Goal: Information Seeking & Learning: Check status

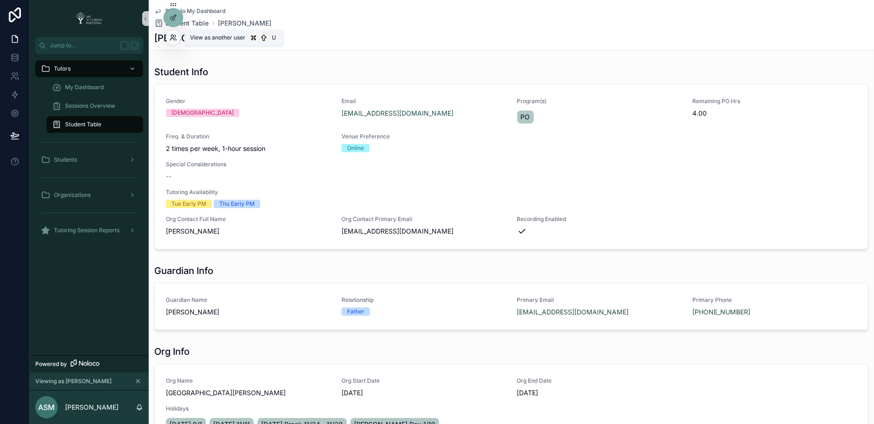
click at [173, 38] on icon at bounding box center [173, 37] width 7 height 7
click at [173, 40] on icon at bounding box center [173, 37] width 7 height 7
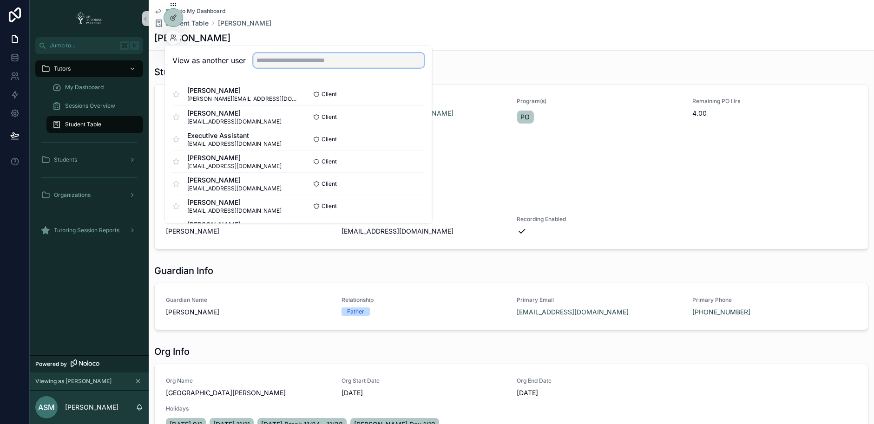
click at [266, 60] on input "text" at bounding box center [338, 60] width 171 height 15
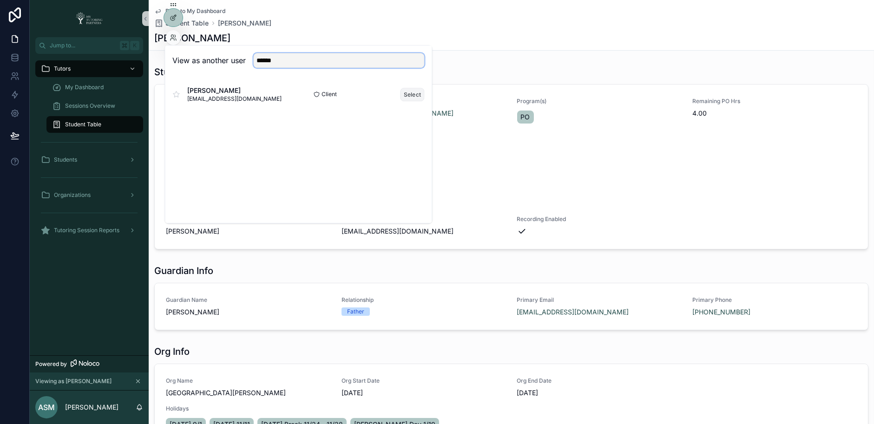
type input "******"
click at [412, 95] on button "Select" at bounding box center [413, 94] width 24 height 13
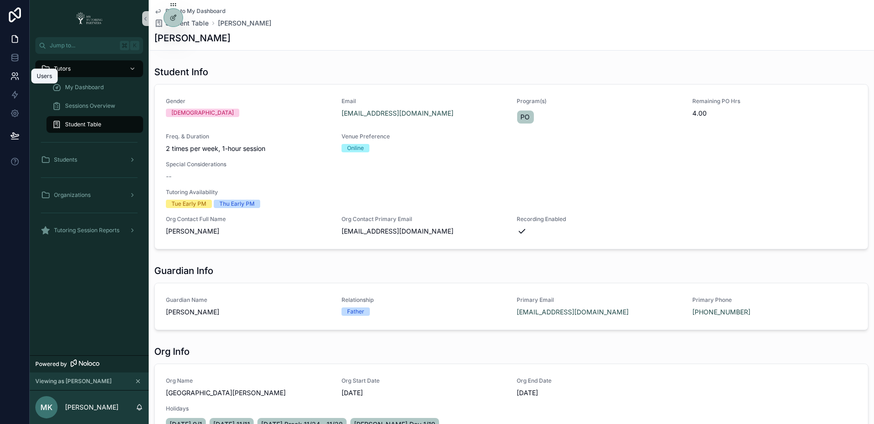
click at [18, 75] on icon at bounding box center [14, 76] width 9 height 9
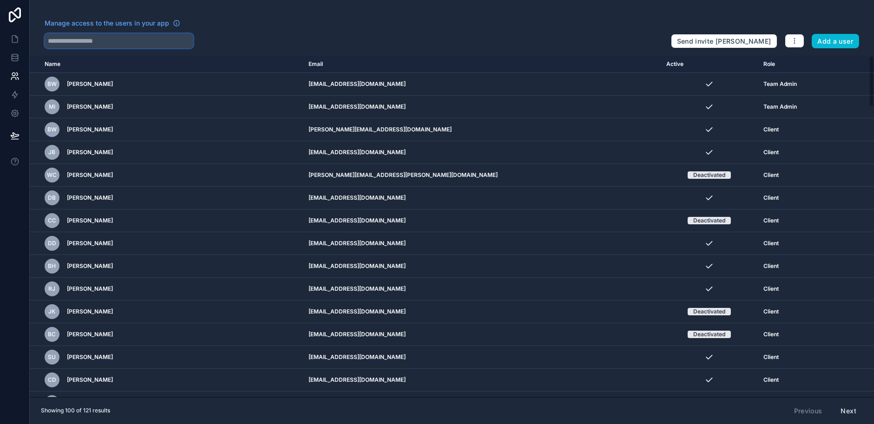
click at [136, 46] on input "text" at bounding box center [119, 40] width 149 height 15
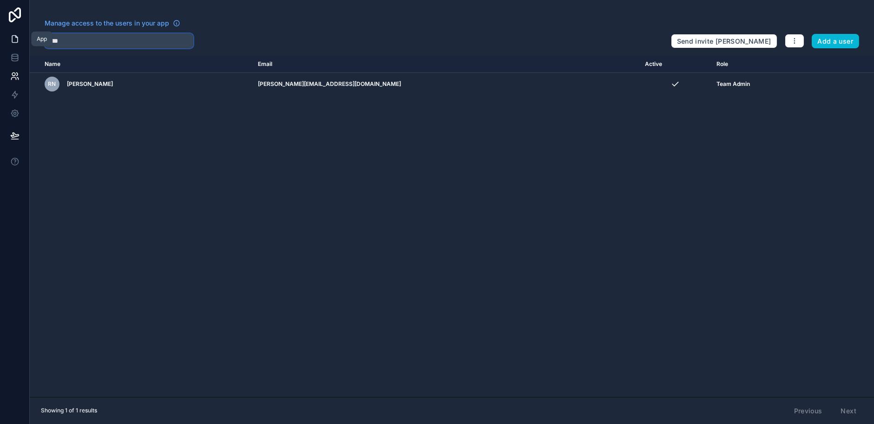
type input "****"
click at [17, 41] on icon at bounding box center [14, 38] width 9 height 9
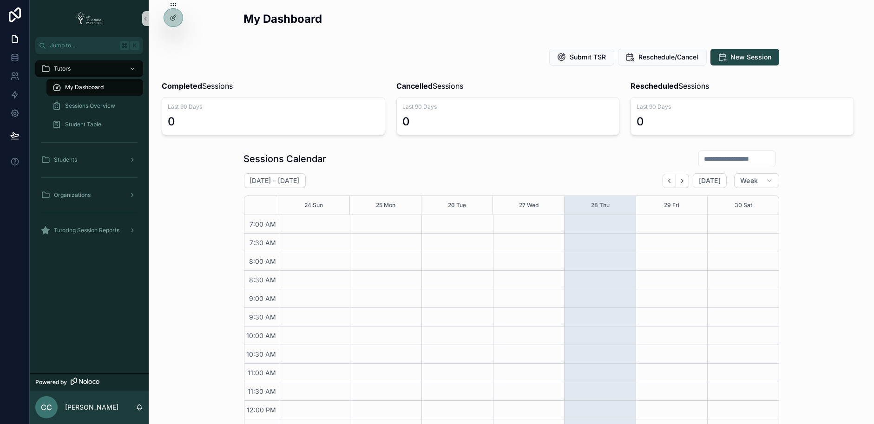
scroll to position [230, 0]
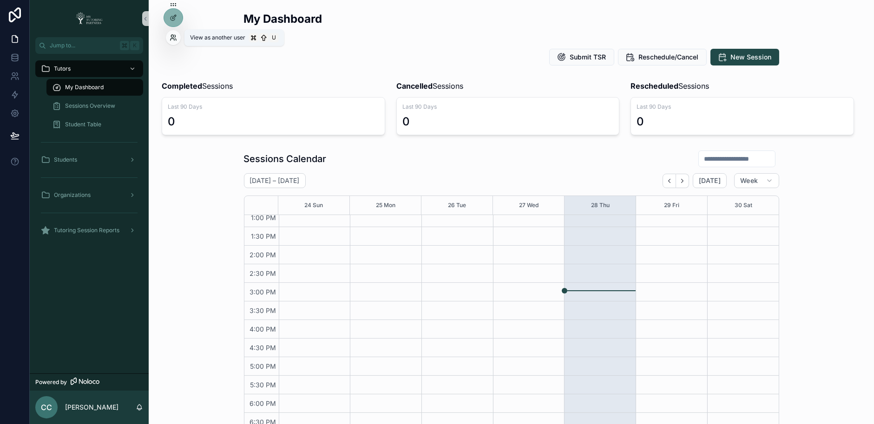
click at [172, 39] on icon at bounding box center [173, 40] width 4 height 2
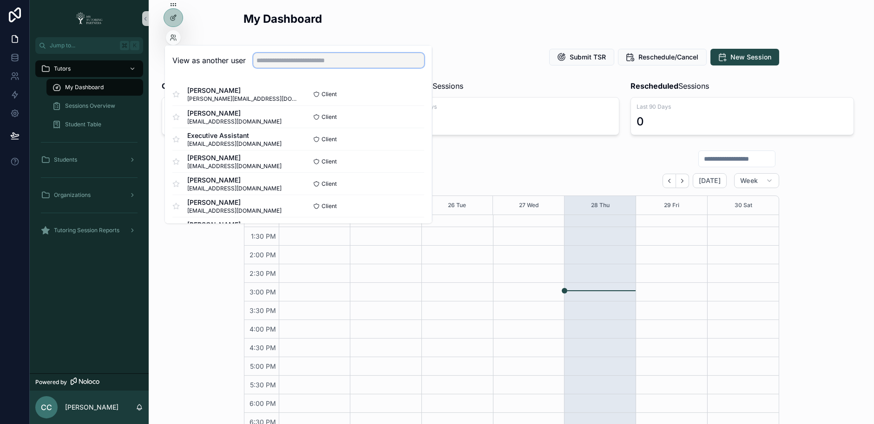
click at [276, 60] on input "text" at bounding box center [338, 60] width 171 height 15
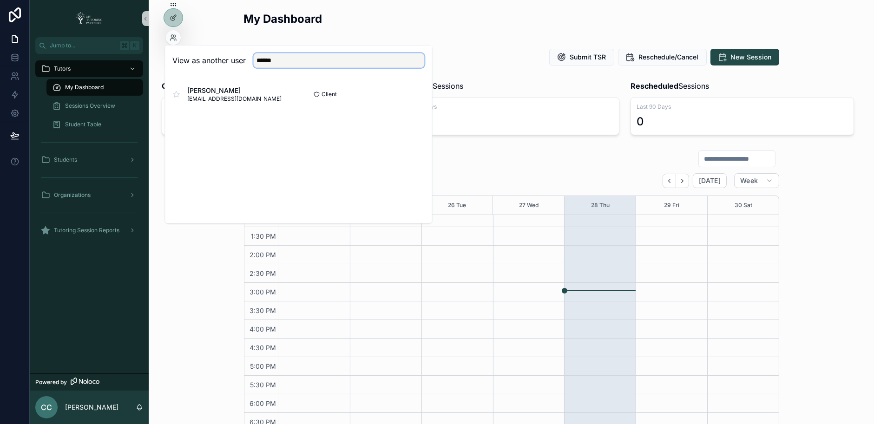
type input "******"
click at [410, 95] on button "Select" at bounding box center [413, 94] width 24 height 13
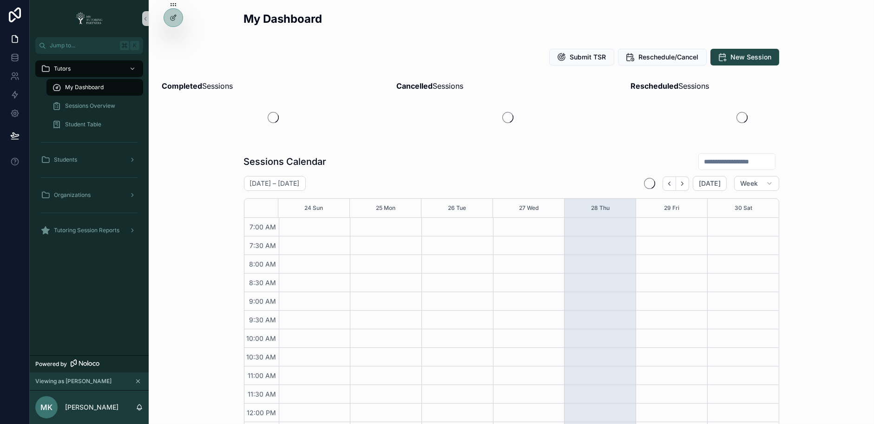
scroll to position [230, 0]
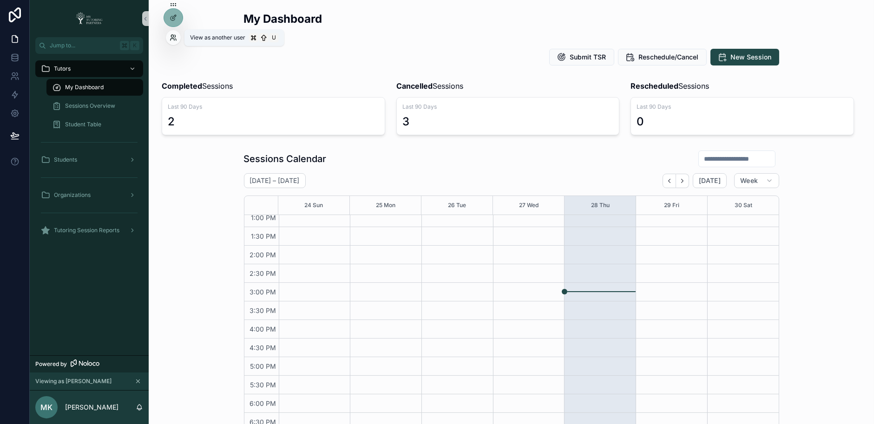
click at [173, 38] on icon at bounding box center [173, 37] width 7 height 7
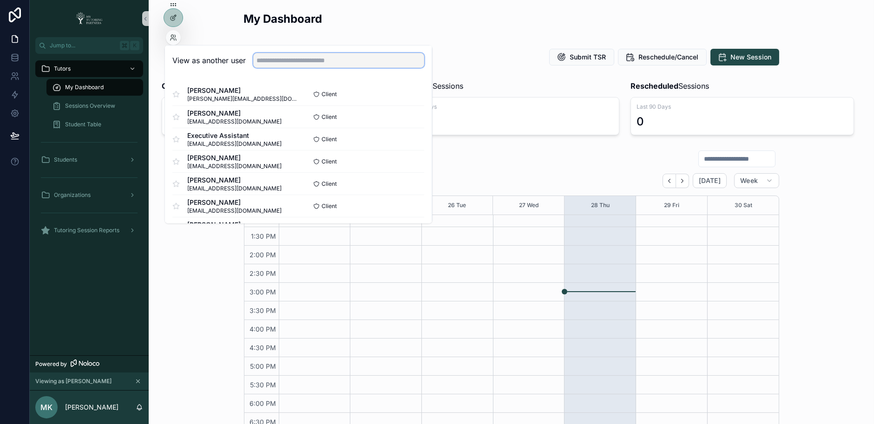
click at [296, 61] on input "text" at bounding box center [338, 60] width 171 height 15
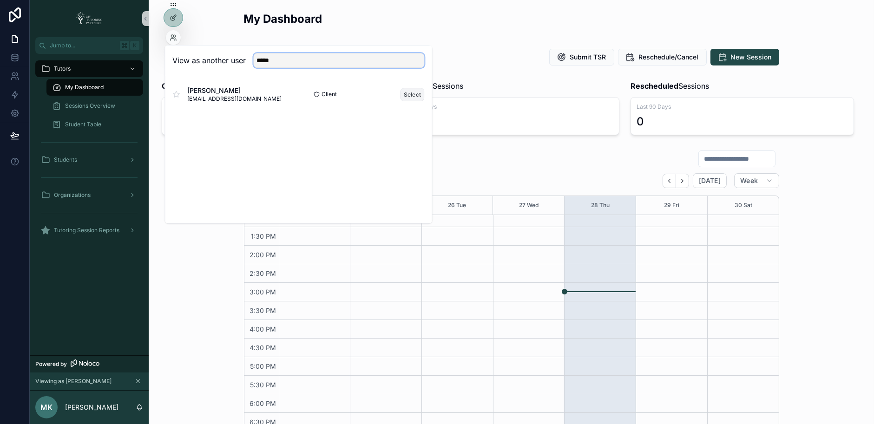
type input "*****"
click at [410, 95] on button "Select" at bounding box center [413, 94] width 24 height 13
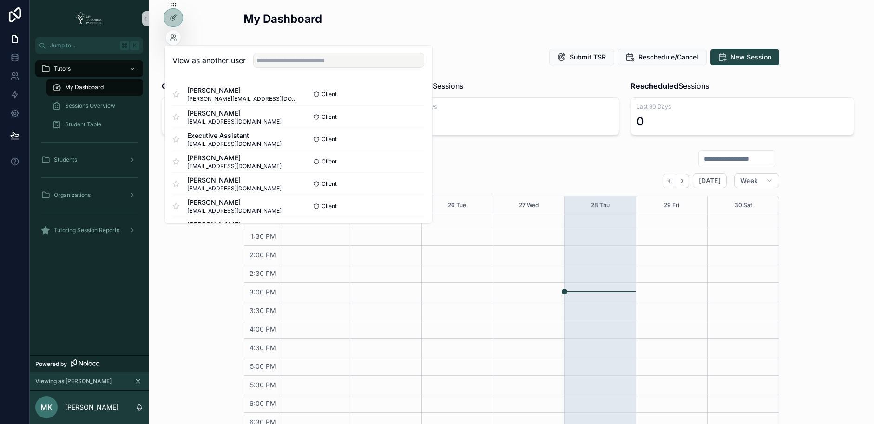
click at [192, 347] on div "Sessions Calendar August 24 – 30 Today Week 24 Sun 25 Mon 26 Tue 27 Wed 28 Thu …" at bounding box center [511, 309] width 711 height 326
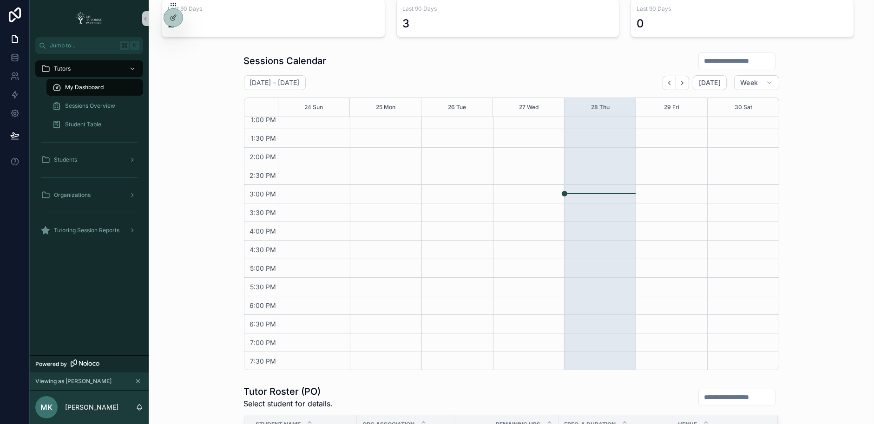
scroll to position [96, 0]
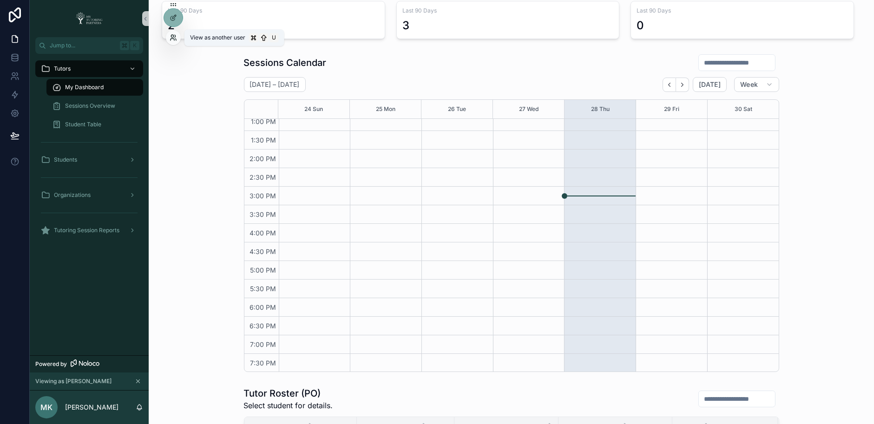
click at [173, 39] on icon at bounding box center [173, 37] width 7 height 7
click at [179, 341] on div "Sessions Calendar August 24 – 30 Today Week 24 Sun 25 Mon 26 Tue 27 Wed 28 Thu …" at bounding box center [511, 213] width 711 height 326
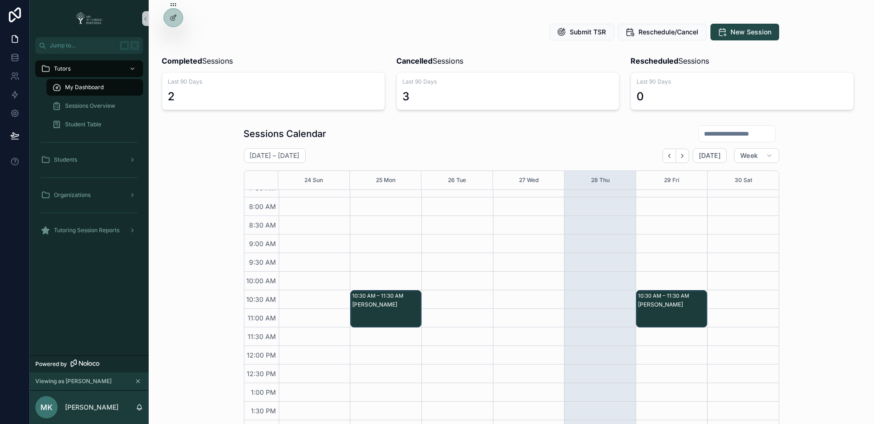
scroll to position [26, 0]
click at [82, 110] on div "Sessions Overview" at bounding box center [95, 106] width 86 height 15
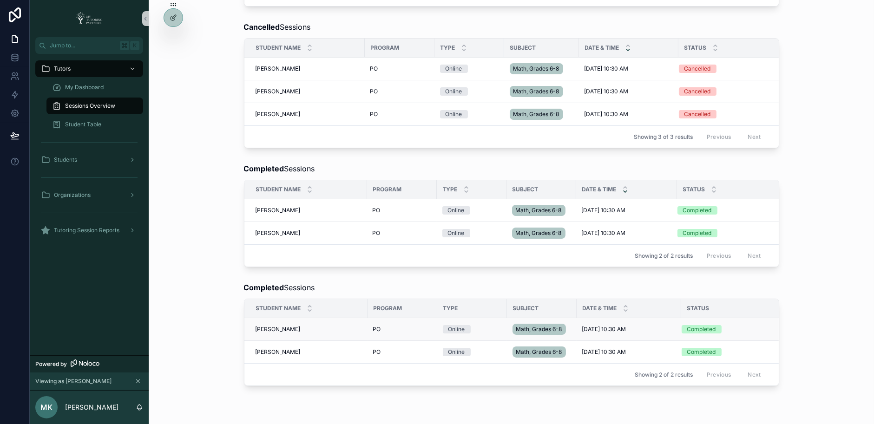
scroll to position [269, 0]
click at [126, 232] on div "scrollable content" at bounding box center [132, 230] width 12 height 15
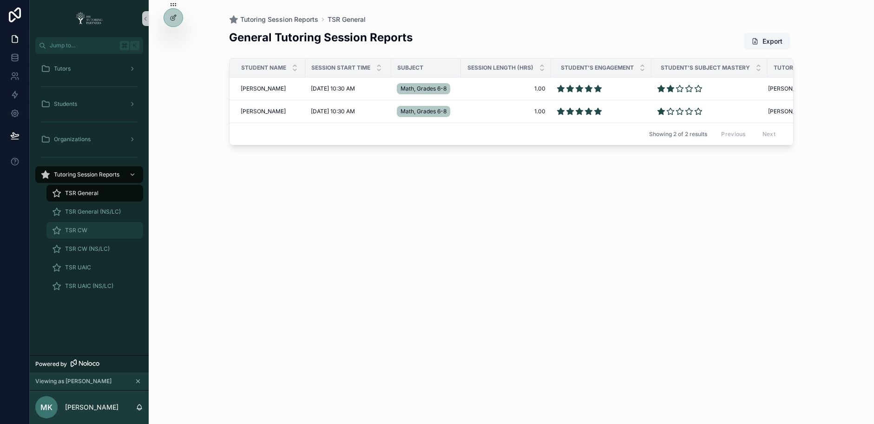
click at [119, 232] on div "TSR CW" at bounding box center [95, 230] width 86 height 15
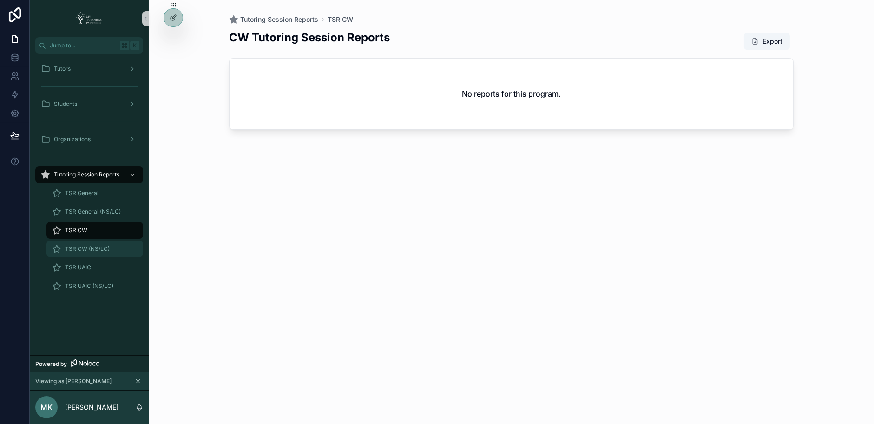
click at [124, 248] on div "TSR CW (NS/LC)" at bounding box center [95, 249] width 86 height 15
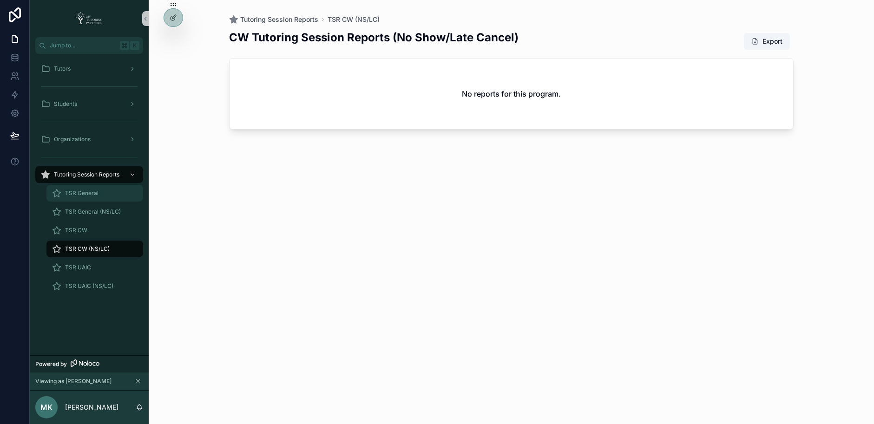
click at [114, 196] on div "TSR General" at bounding box center [95, 193] width 86 height 15
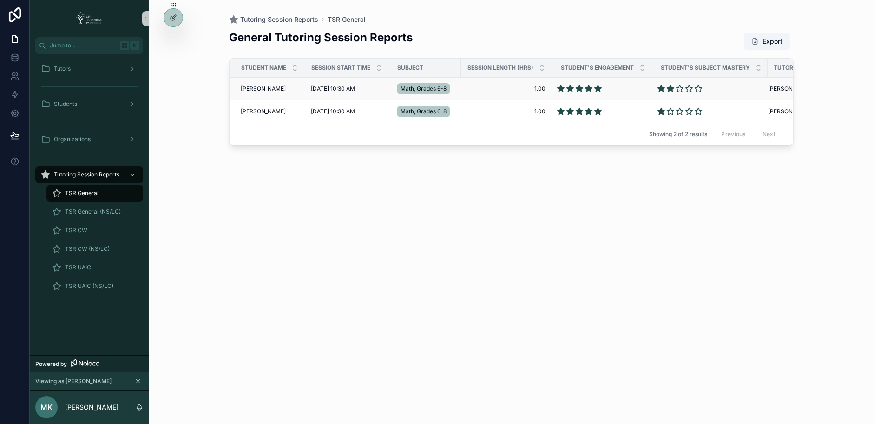
click at [255, 86] on span "Leonard Goltsev" at bounding box center [263, 88] width 45 height 7
click at [117, 72] on div "Tutors" at bounding box center [89, 68] width 97 height 15
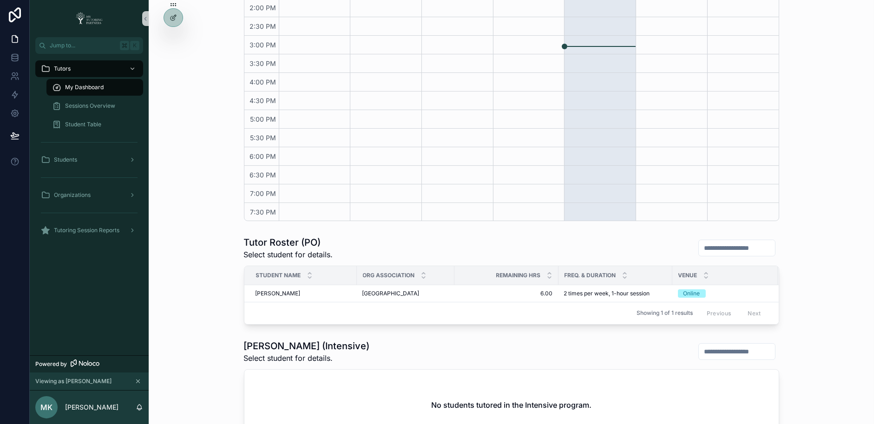
scroll to position [254, 0]
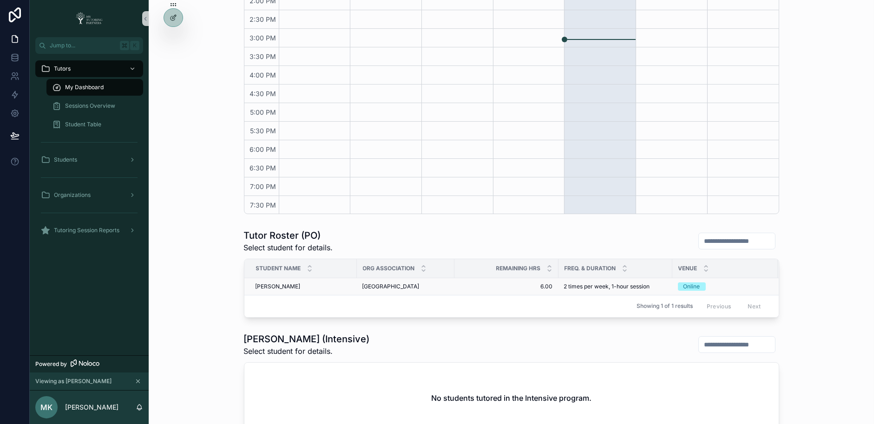
click at [276, 285] on span "Leonard Goltsev" at bounding box center [278, 286] width 45 height 7
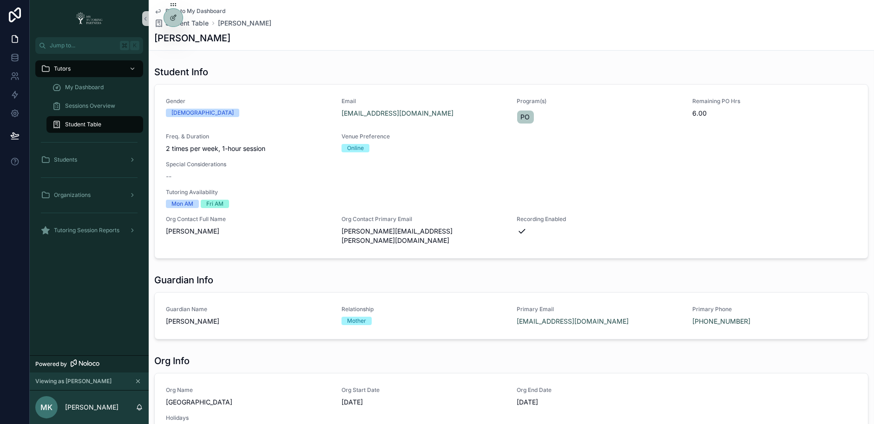
click at [99, 121] on span "Student Table" at bounding box center [83, 124] width 36 height 7
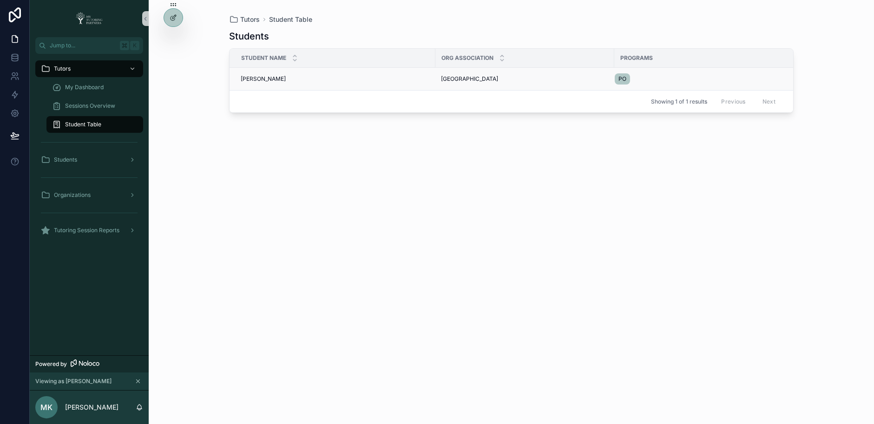
click at [246, 77] on span "Leonard Goltsev" at bounding box center [263, 78] width 45 height 7
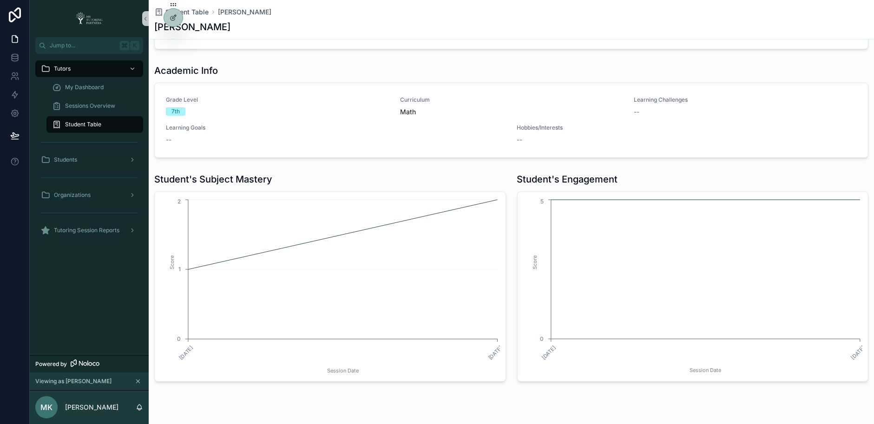
scroll to position [432, 0]
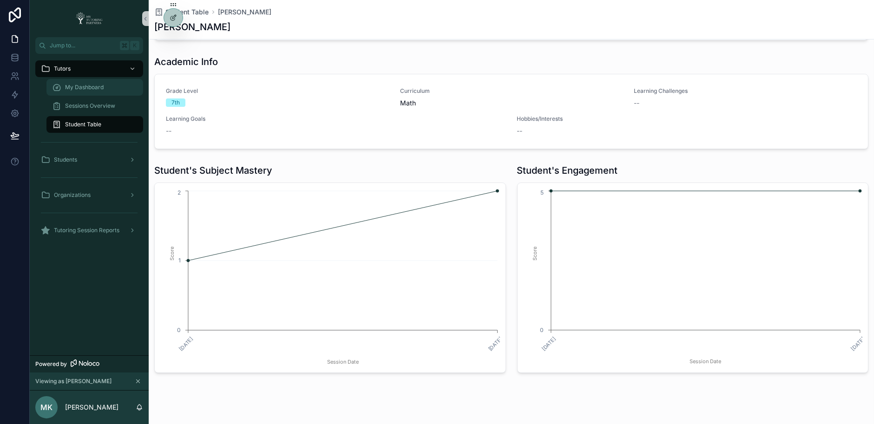
click at [108, 90] on div "My Dashboard" at bounding box center [95, 87] width 86 height 15
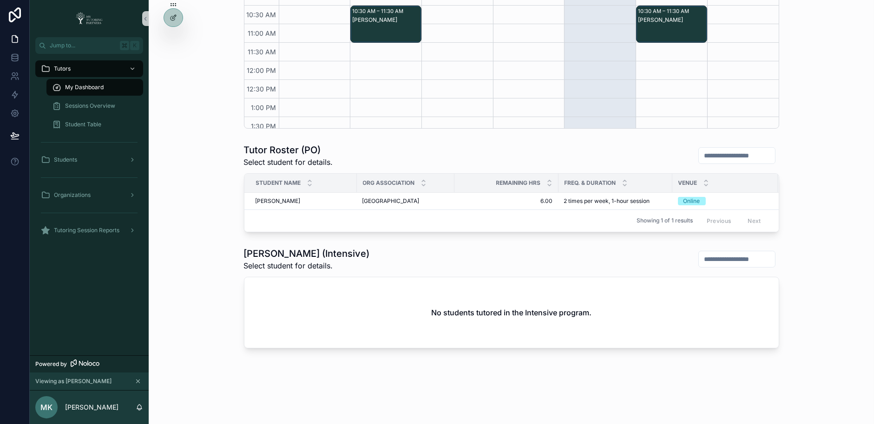
scroll to position [230, 0]
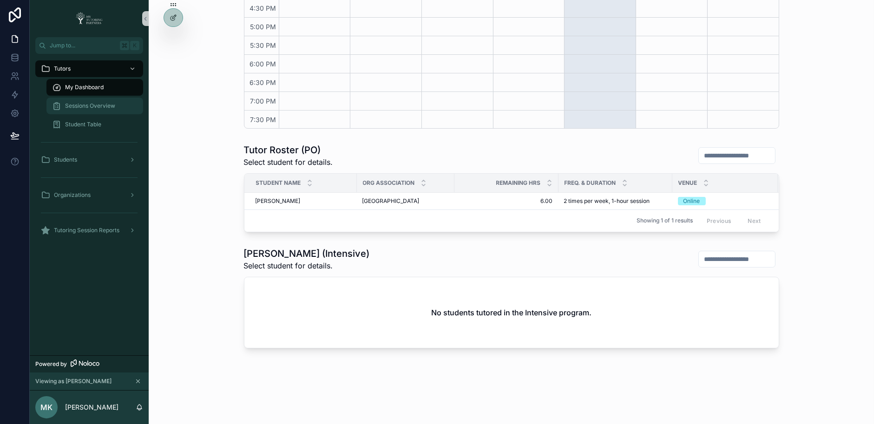
click at [110, 104] on span "Sessions Overview" at bounding box center [90, 105] width 50 height 7
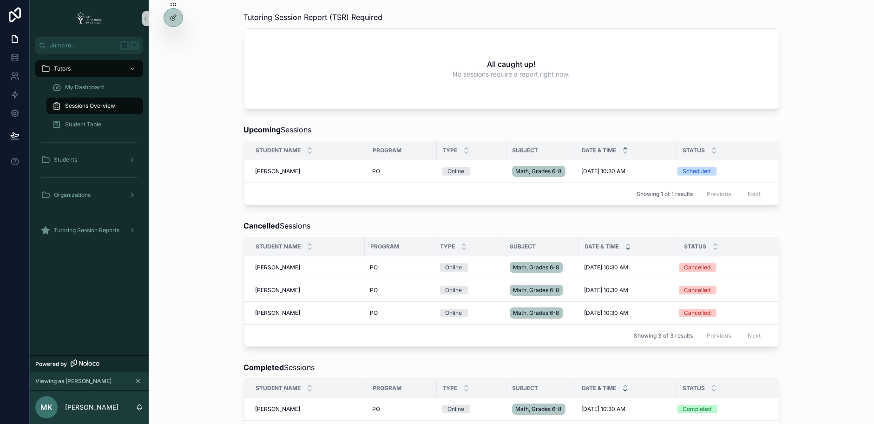
scroll to position [67, 0]
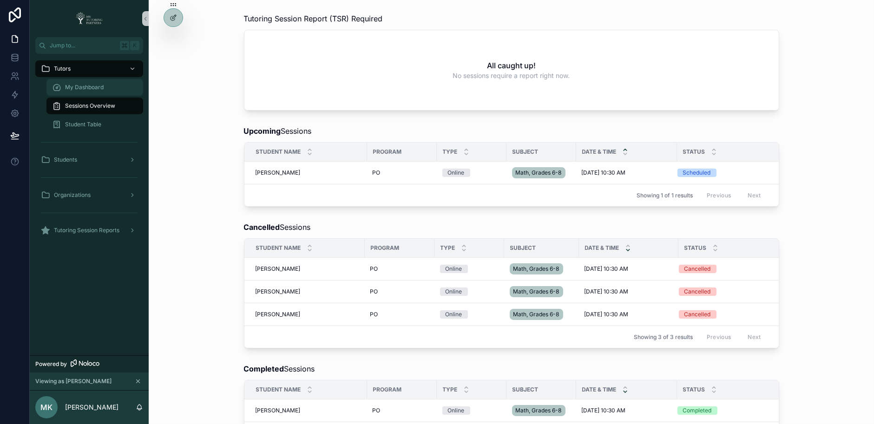
click at [102, 86] on span "My Dashboard" at bounding box center [84, 87] width 39 height 7
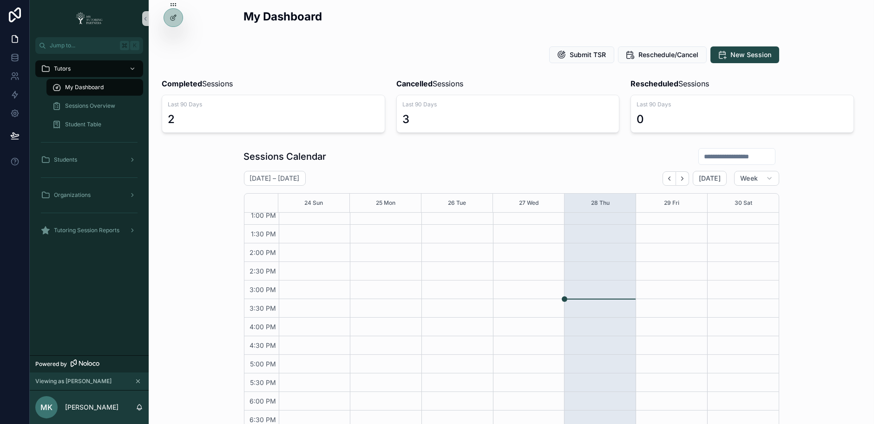
scroll to position [1, 0]
click at [689, 180] on button "Next" at bounding box center [682, 179] width 13 height 14
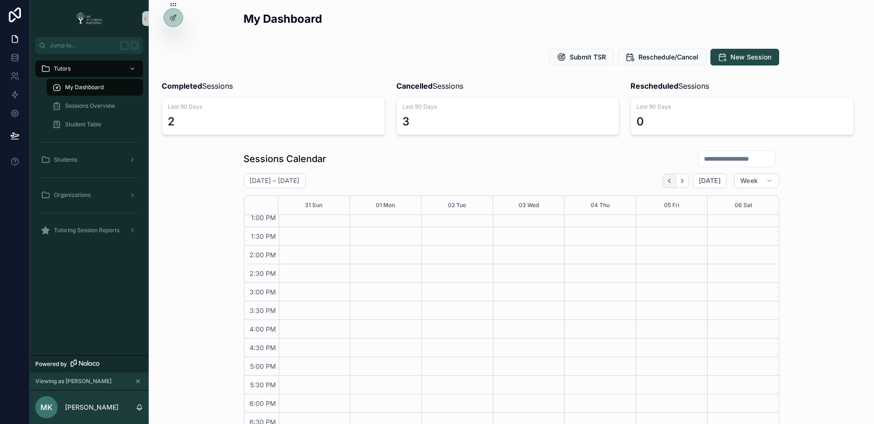
click at [669, 183] on icon "Back" at bounding box center [669, 181] width 7 height 7
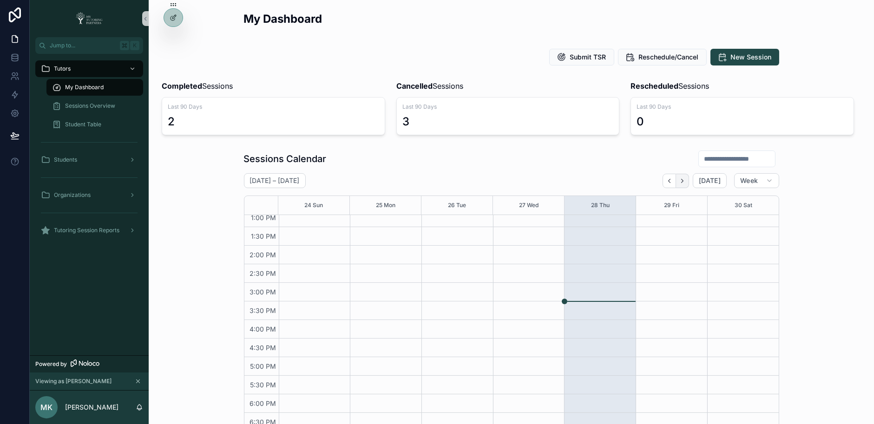
click at [686, 182] on icon "Next" at bounding box center [682, 181] width 7 height 7
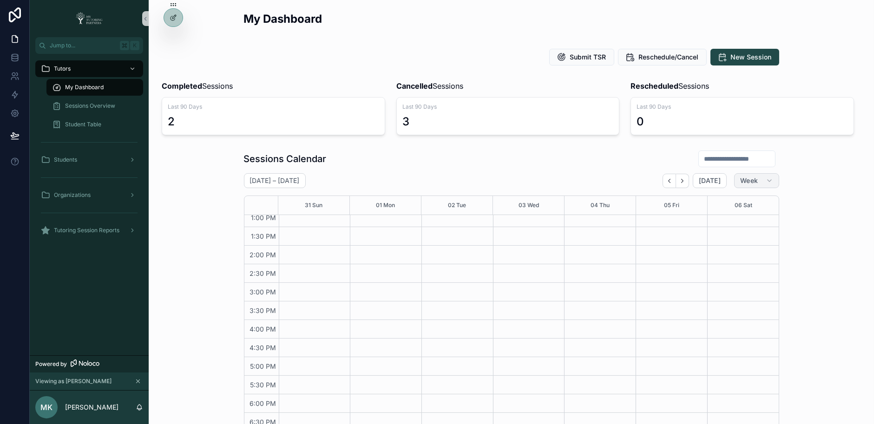
click at [754, 179] on span "Week" at bounding box center [750, 181] width 18 height 8
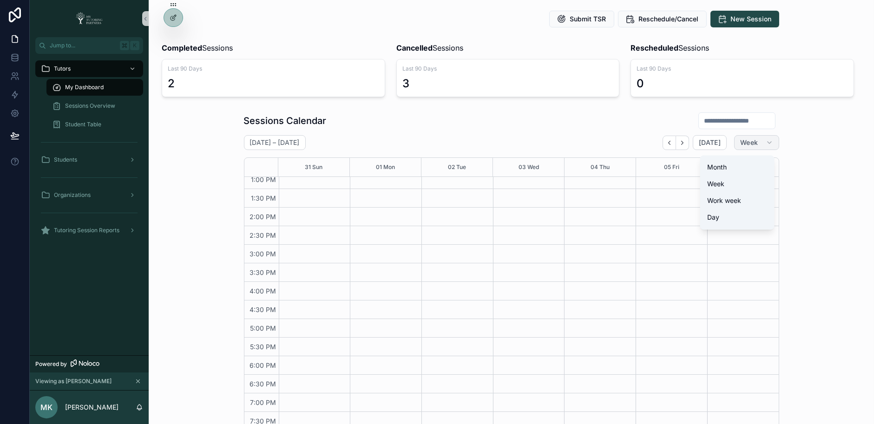
scroll to position [71, 0]
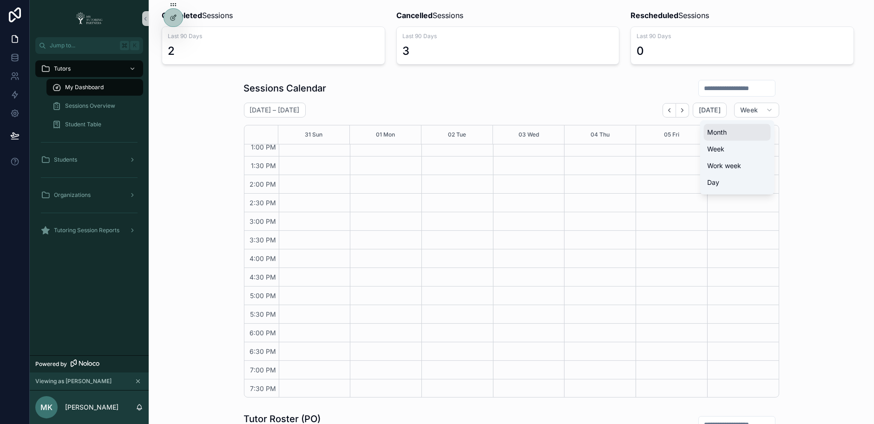
click at [738, 138] on button "Month" at bounding box center [737, 132] width 67 height 17
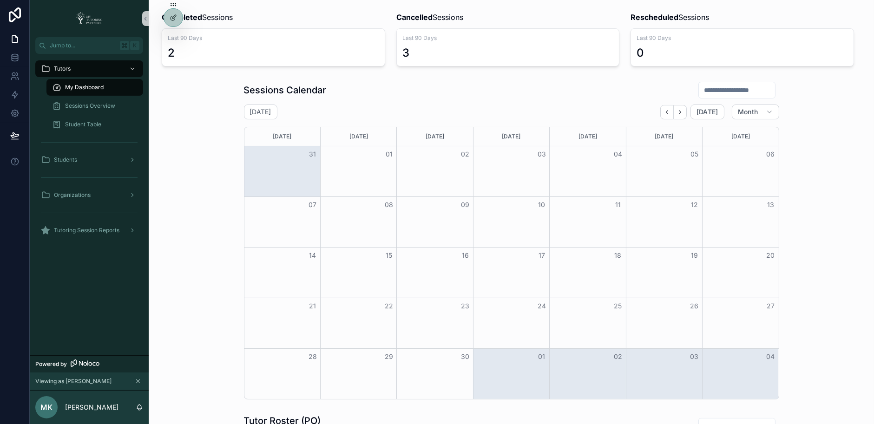
scroll to position [71, 0]
click at [669, 107] on icon "Back" at bounding box center [667, 110] width 7 height 7
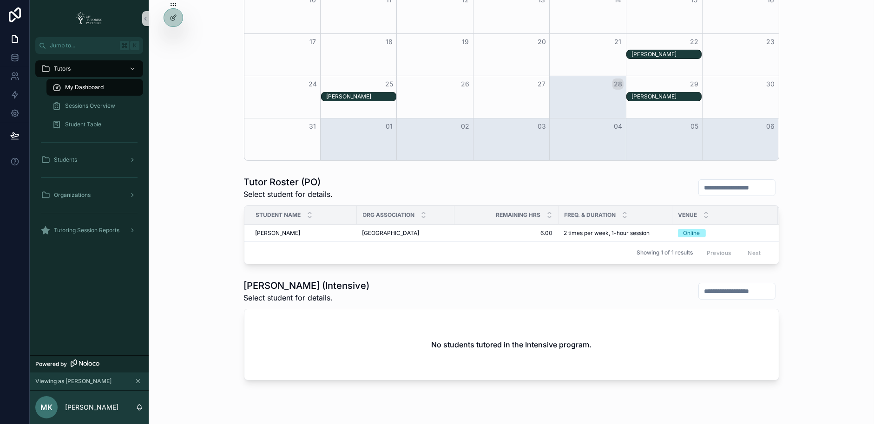
scroll to position [318, 0]
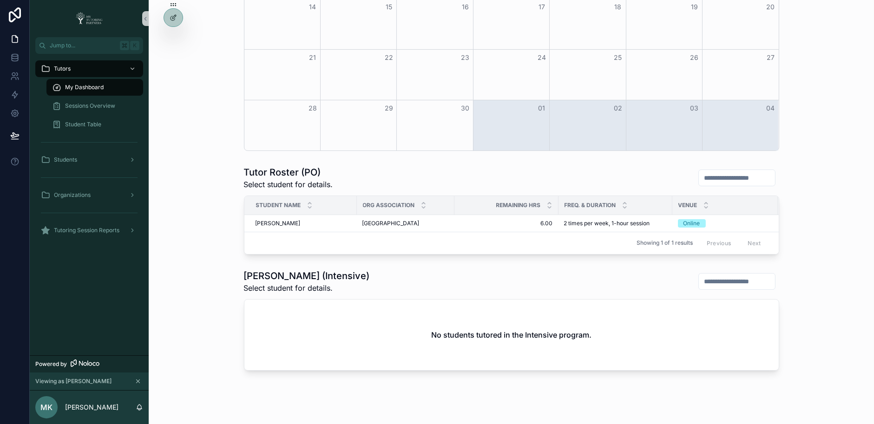
scroll to position [334, 0]
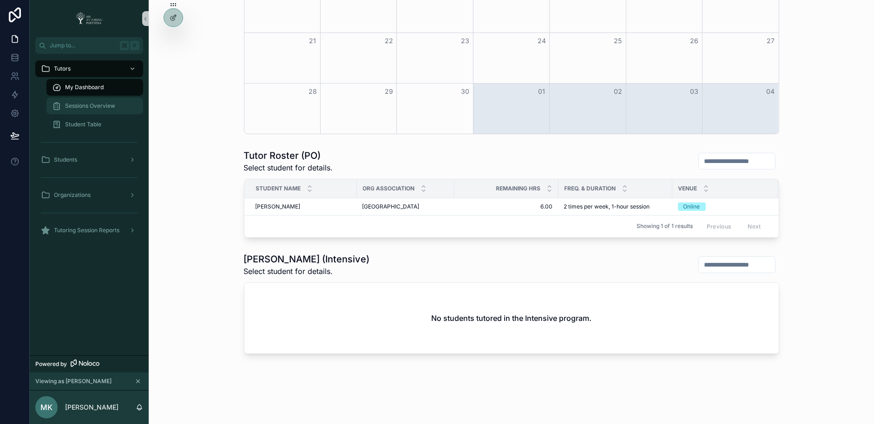
click at [102, 107] on span "Sessions Overview" at bounding box center [90, 105] width 50 height 7
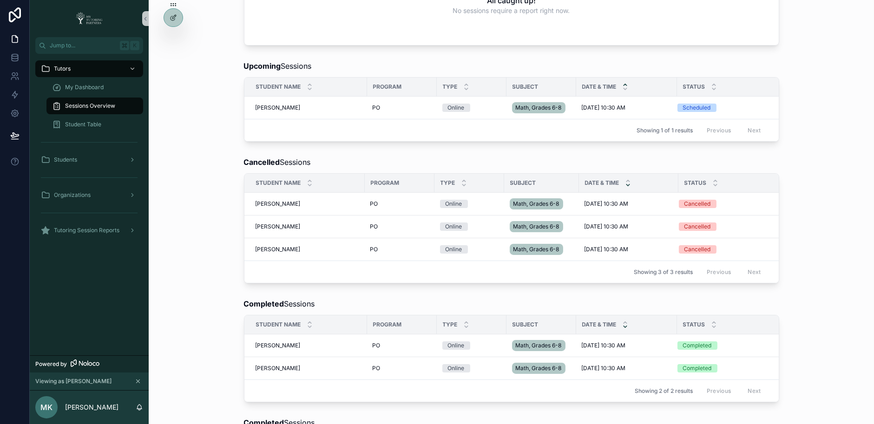
scroll to position [117, 0]
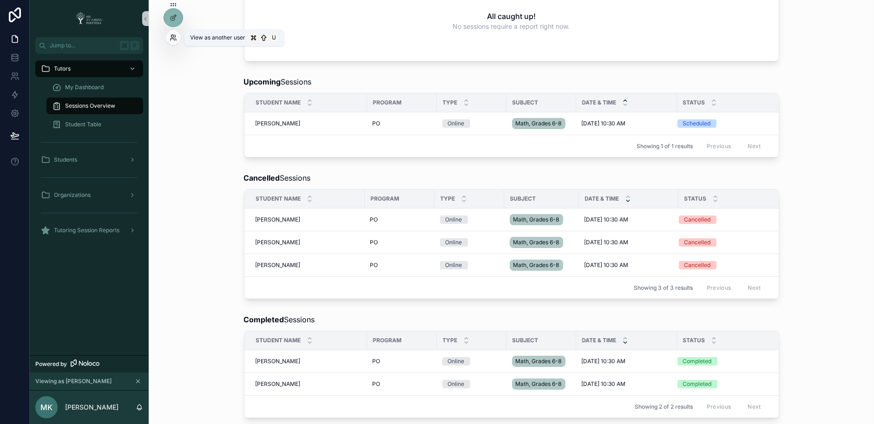
click at [172, 36] on icon at bounding box center [173, 37] width 7 height 7
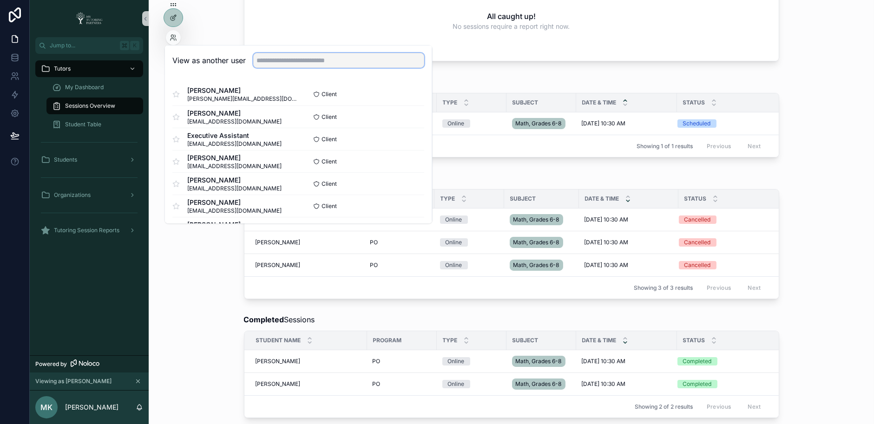
click at [273, 60] on input "text" at bounding box center [338, 60] width 171 height 15
click at [176, 331] on div "Completed Sessions Student Name Program Type Subject Date & Time Status Leonard…" at bounding box center [511, 367] width 711 height 112
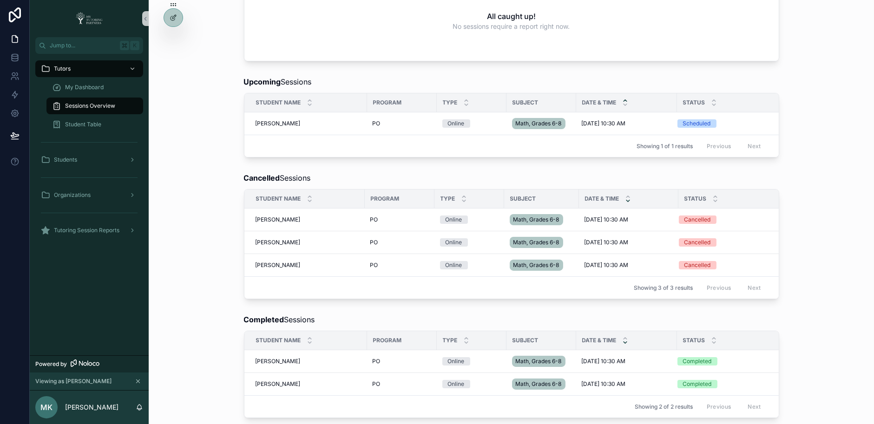
click at [183, 209] on div "Cancelled Sessions Student Name Program Type Subject Date & Time Status Leonard…" at bounding box center [511, 236] width 711 height 134
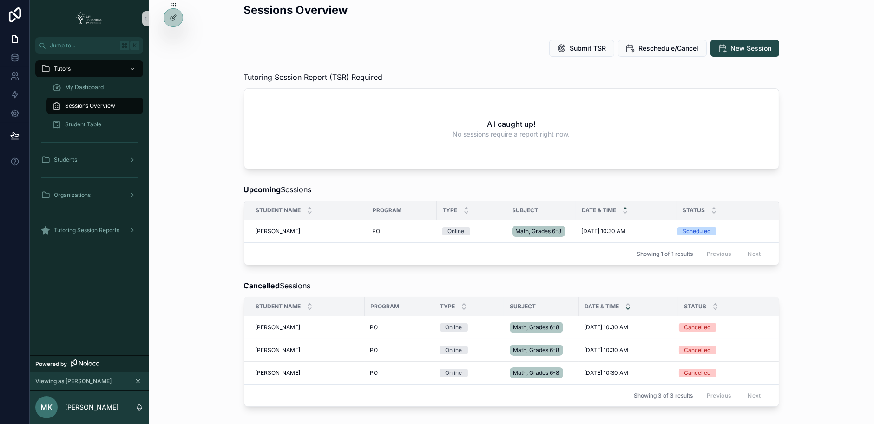
scroll to position [0, 0]
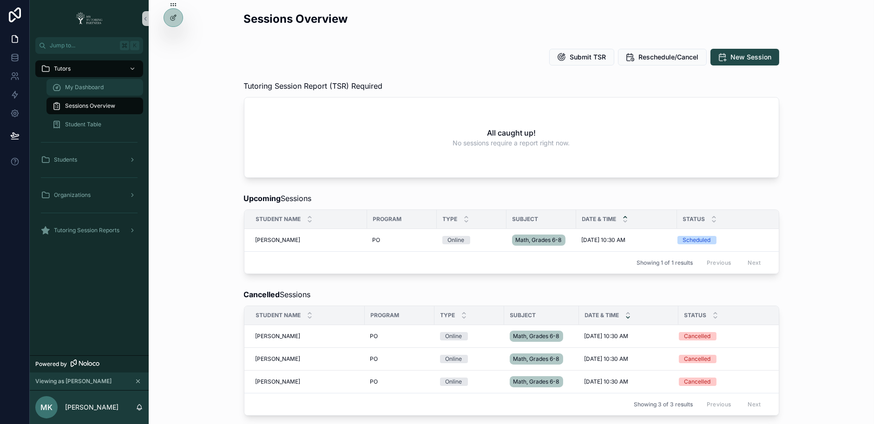
click at [93, 84] on span "My Dashboard" at bounding box center [84, 87] width 39 height 7
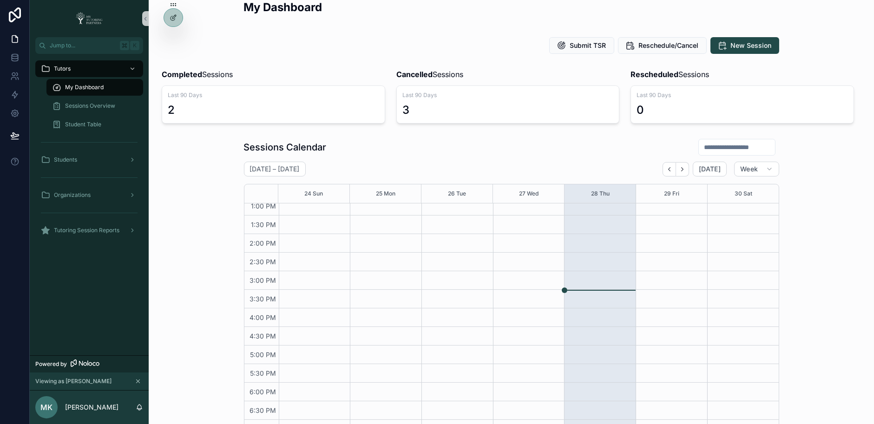
scroll to position [13, 0]
click at [767, 170] on icon "scrollable content" at bounding box center [769, 168] width 7 height 7
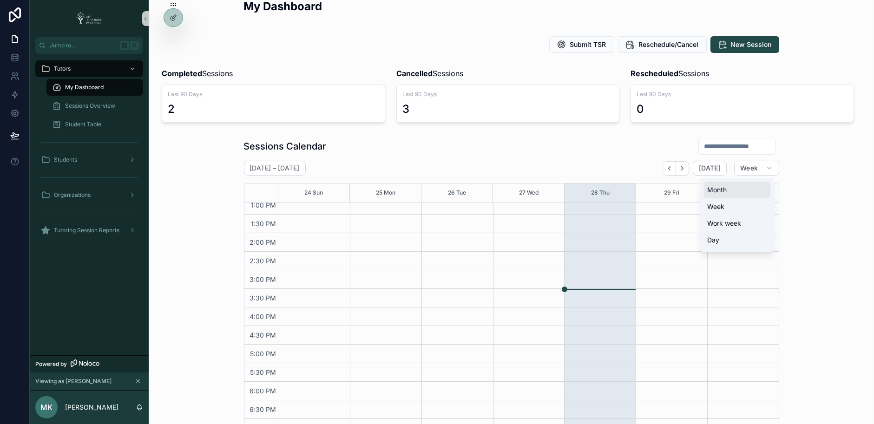
click at [741, 191] on button "Month" at bounding box center [737, 190] width 67 height 17
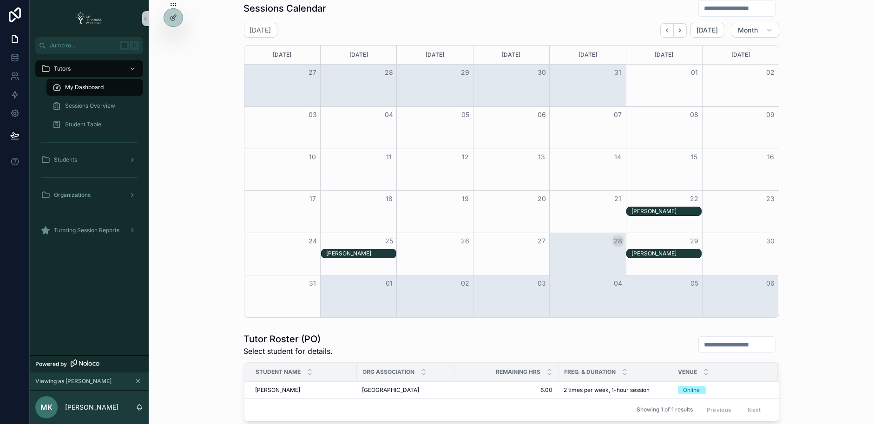
scroll to position [132, 0]
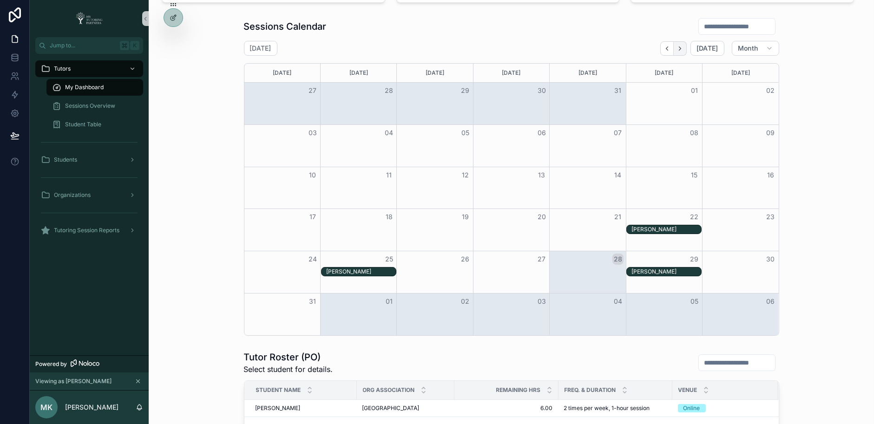
click at [679, 48] on icon "Next" at bounding box center [680, 48] width 7 height 7
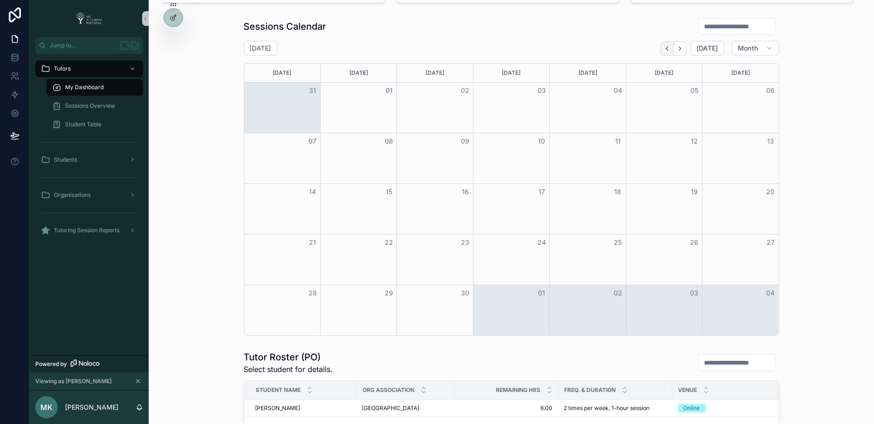
click at [671, 50] on icon "Back" at bounding box center [667, 48] width 7 height 7
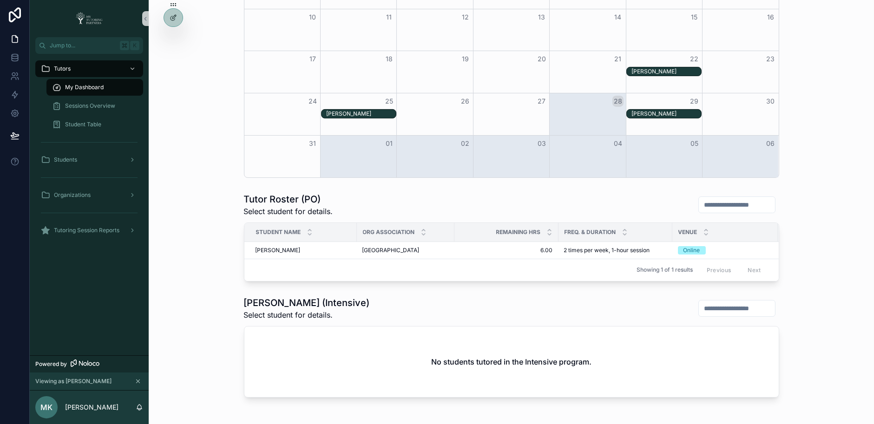
scroll to position [291, 0]
click at [373, 153] on div "Month View" at bounding box center [358, 156] width 76 height 42
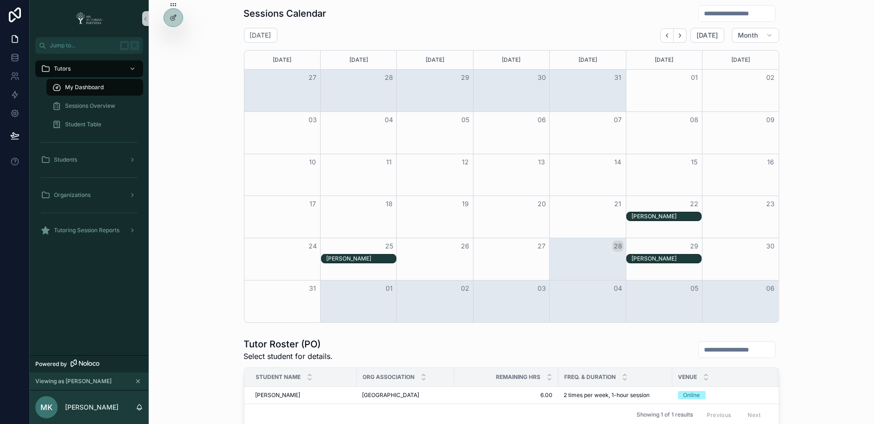
scroll to position [146, 0]
click at [681, 33] on icon "Next" at bounding box center [680, 35] width 2 height 4
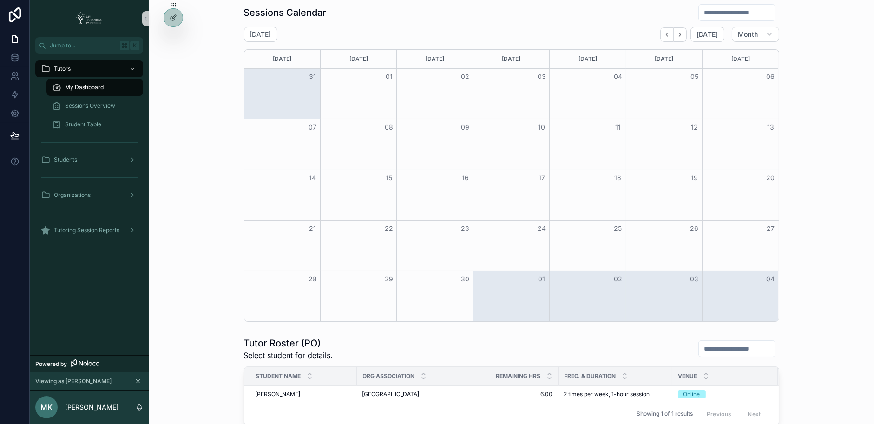
click at [370, 146] on div "Month View" at bounding box center [358, 144] width 76 height 50
click at [373, 192] on div "Month View" at bounding box center [358, 195] width 76 height 50
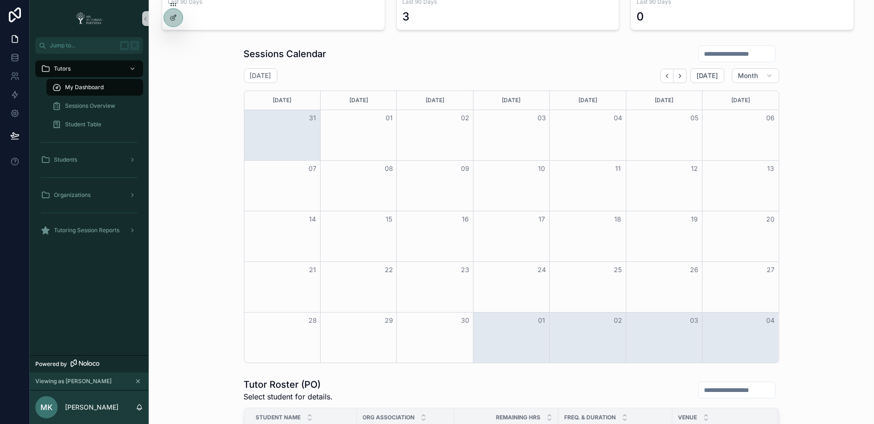
scroll to position [70, 0]
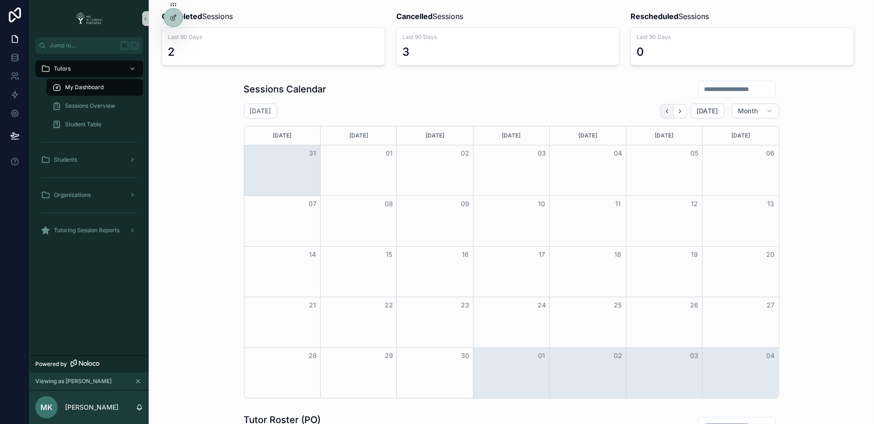
click at [665, 106] on button "Back" at bounding box center [667, 111] width 13 height 14
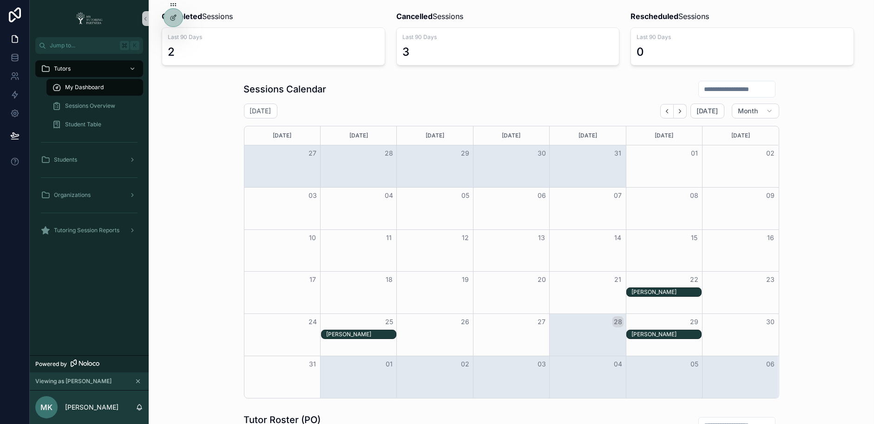
scroll to position [79, 0]
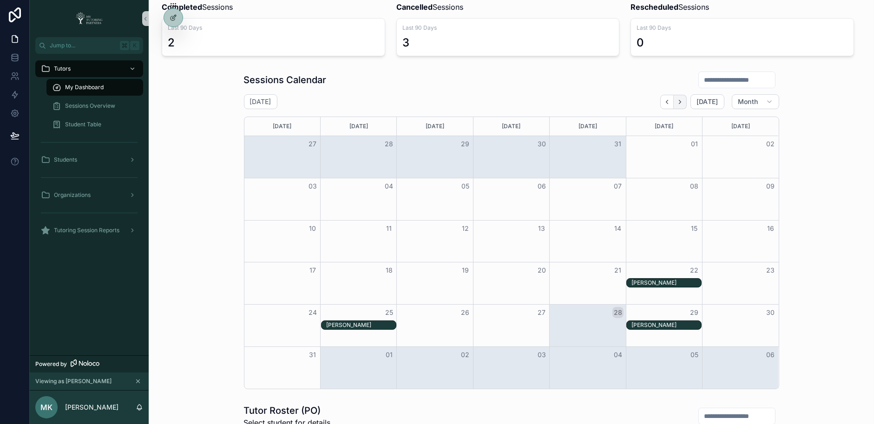
click at [684, 102] on icon "Next" at bounding box center [680, 102] width 7 height 7
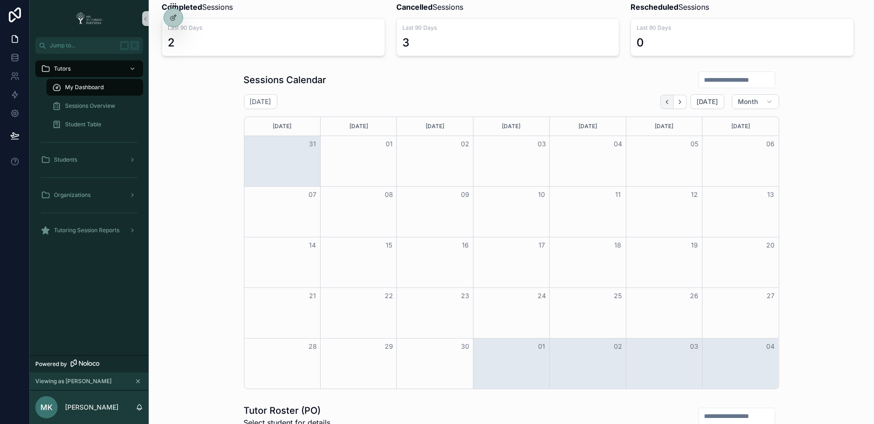
click at [667, 103] on icon "Back" at bounding box center [667, 102] width 7 height 7
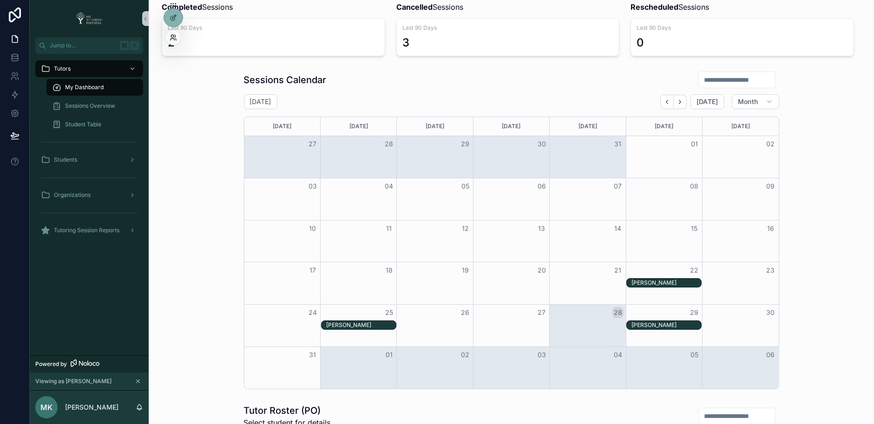
click at [172, 40] on icon at bounding box center [173, 37] width 7 height 7
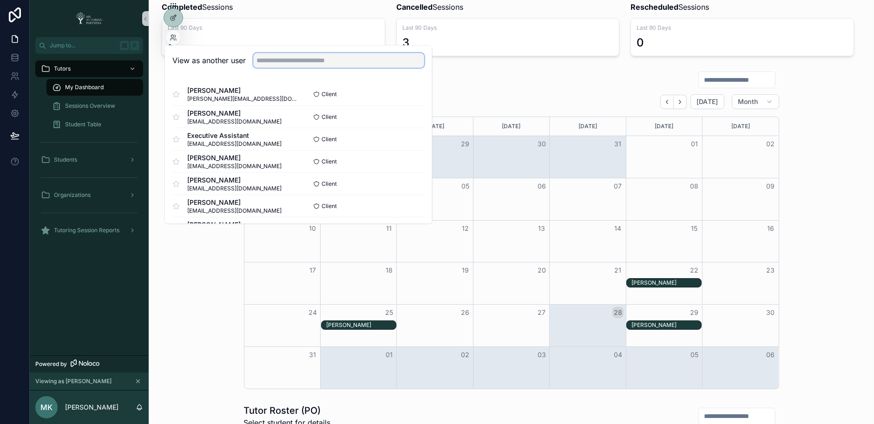
click at [282, 63] on input "text" at bounding box center [338, 60] width 171 height 15
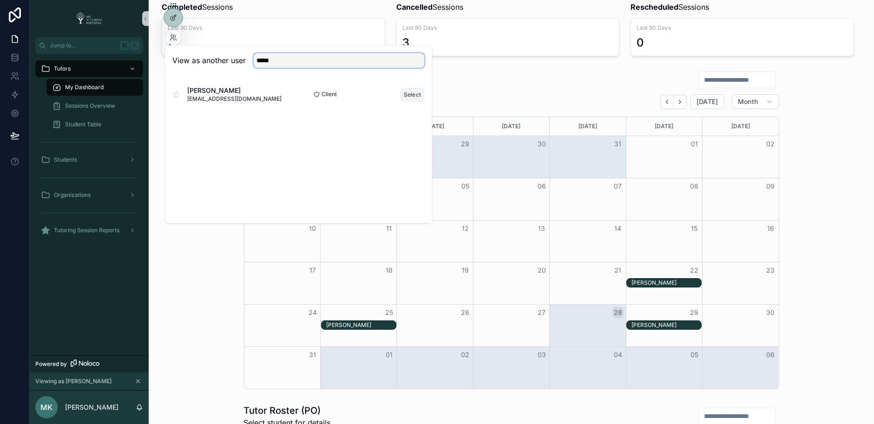
type input "****"
click at [406, 93] on button "Select" at bounding box center [413, 94] width 24 height 13
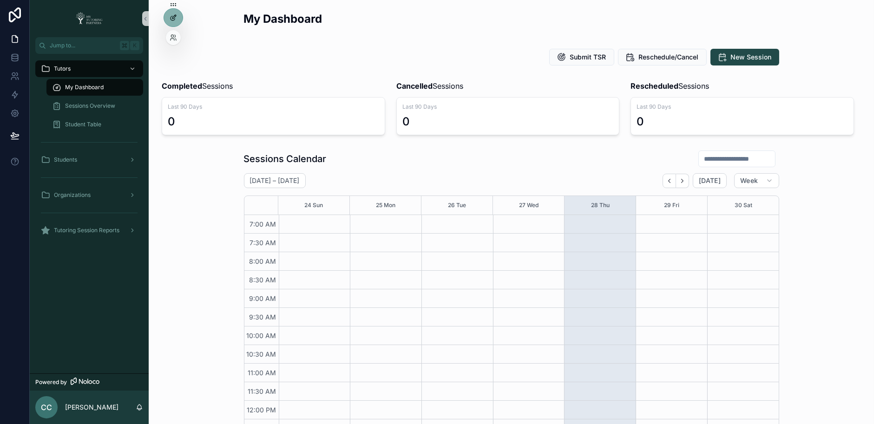
scroll to position [230, 0]
click at [172, 38] on icon at bounding box center [173, 37] width 7 height 7
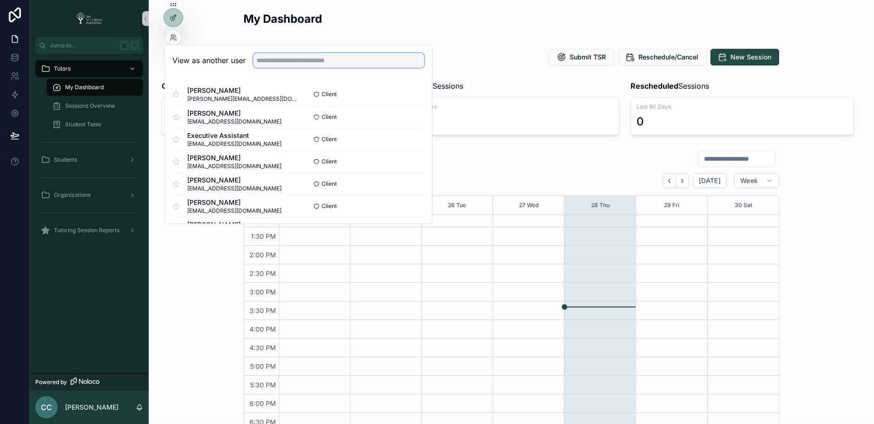
click at [256, 59] on input "text" at bounding box center [338, 60] width 171 height 15
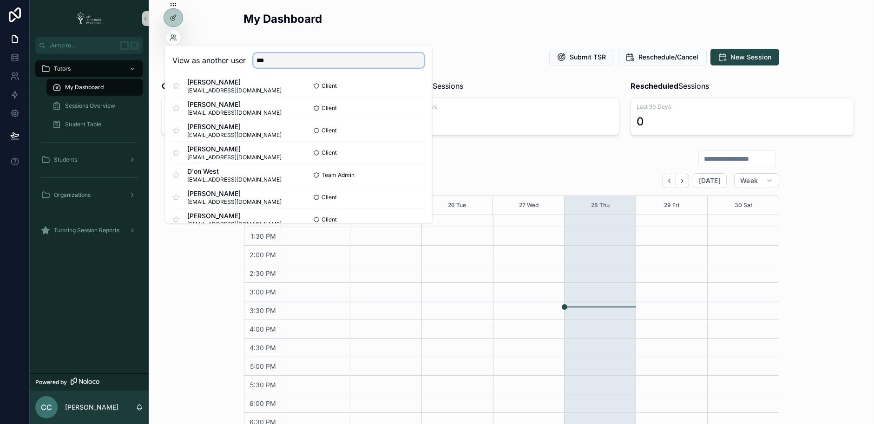
scroll to position [0, 0]
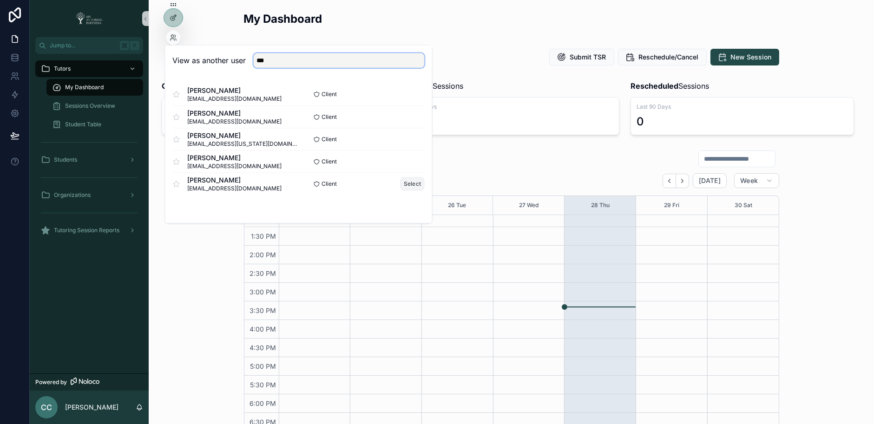
type input "***"
click at [408, 181] on button "Select" at bounding box center [413, 183] width 24 height 13
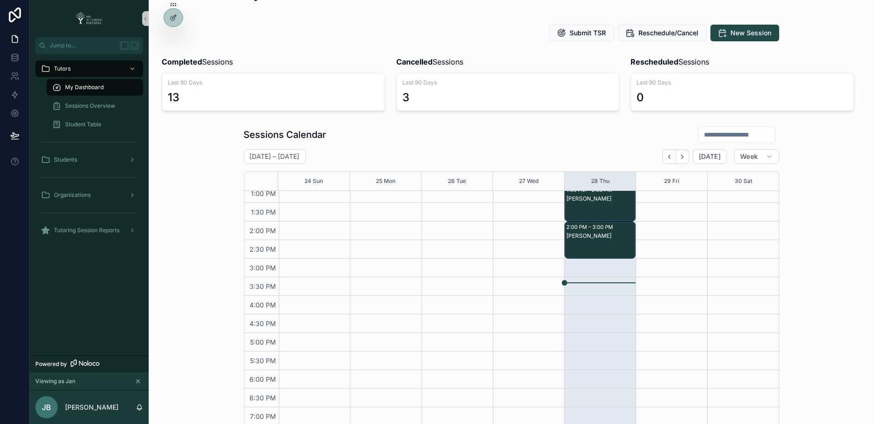
scroll to position [199, 0]
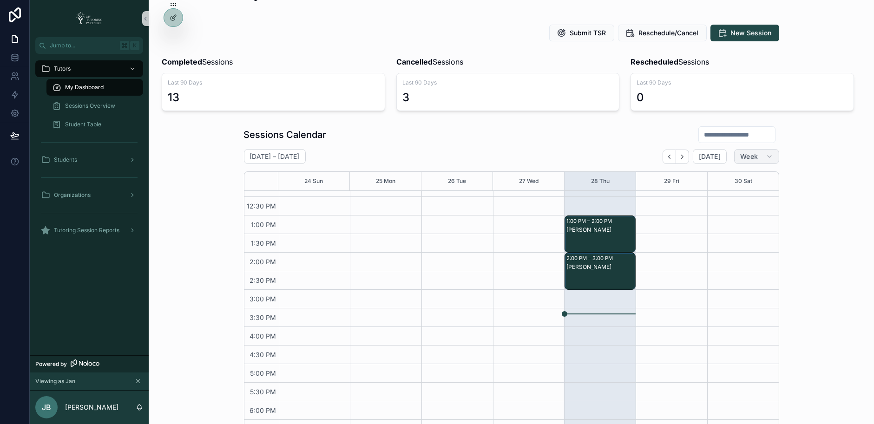
click at [752, 157] on span "Week" at bounding box center [750, 156] width 18 height 8
click at [732, 180] on button "Month" at bounding box center [737, 179] width 67 height 17
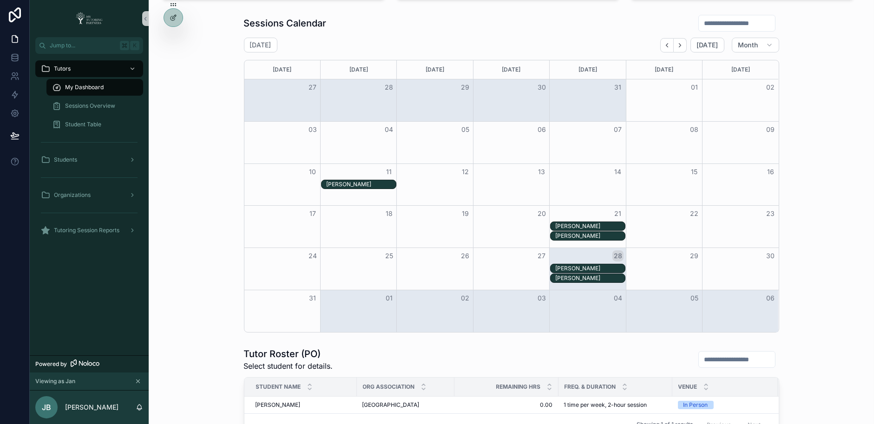
scroll to position [67, 0]
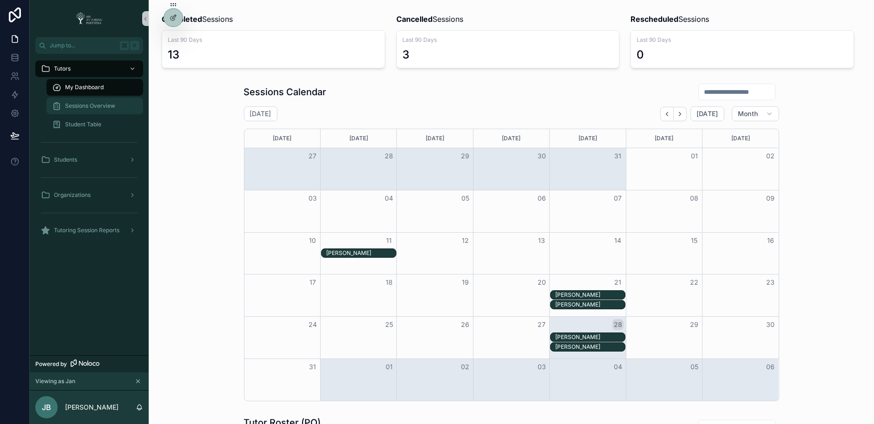
click at [107, 105] on span "Sessions Overview" at bounding box center [90, 105] width 50 height 7
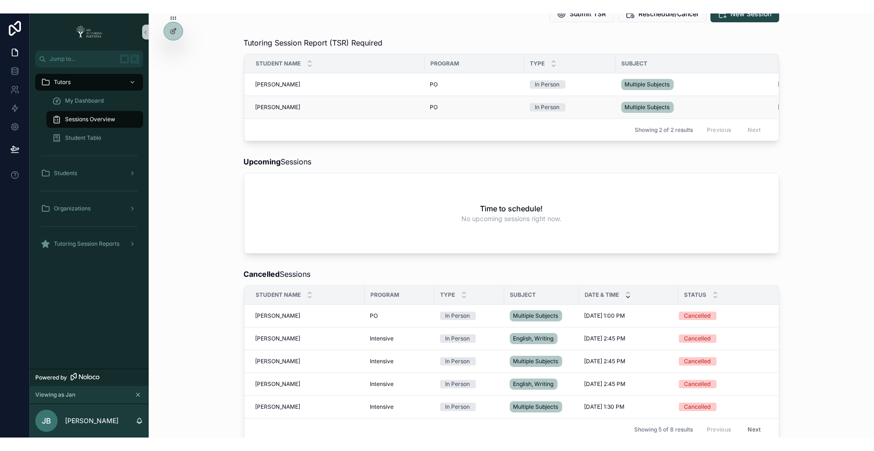
scroll to position [58, 0]
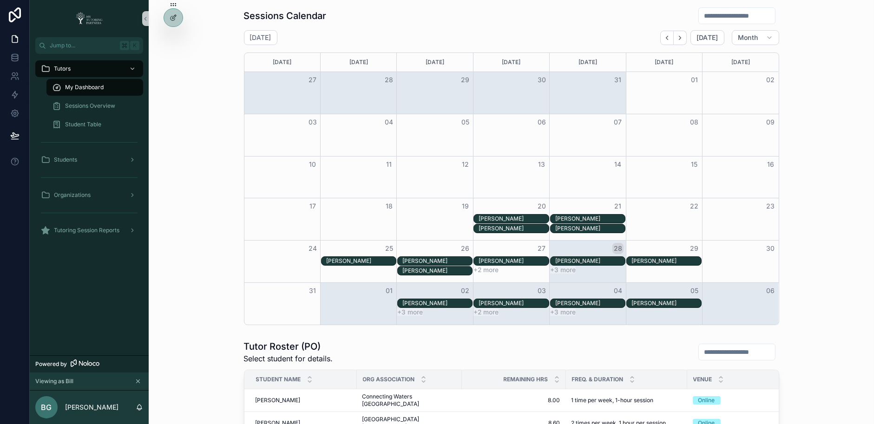
scroll to position [102, 0]
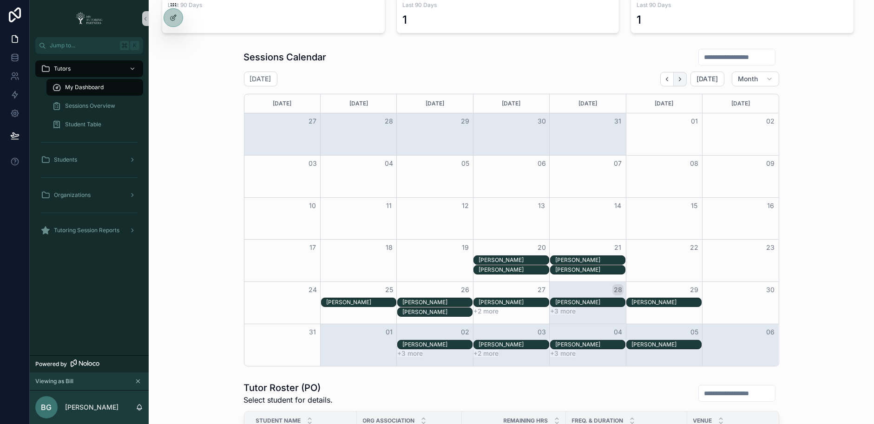
click at [686, 80] on button "Next" at bounding box center [680, 79] width 13 height 14
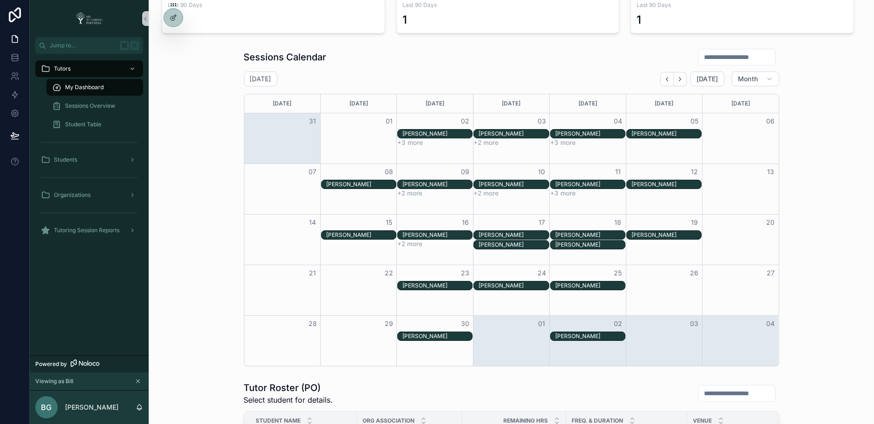
click at [734, 59] on input "scrollable content" at bounding box center [737, 57] width 76 height 13
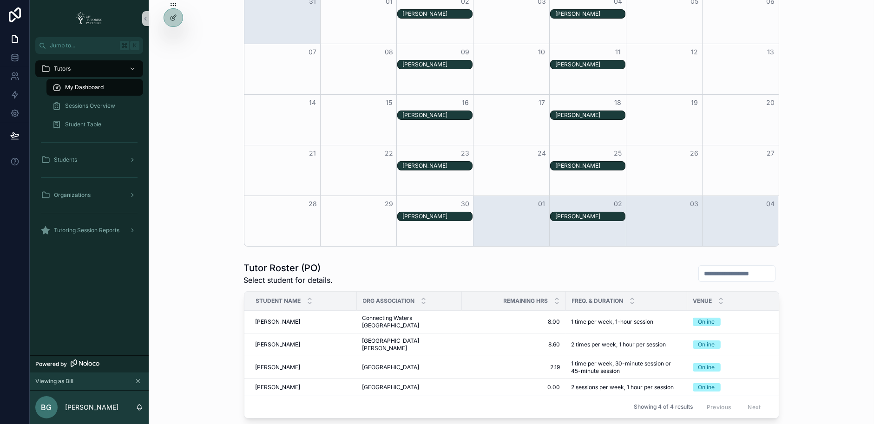
scroll to position [222, 0]
type input "******"
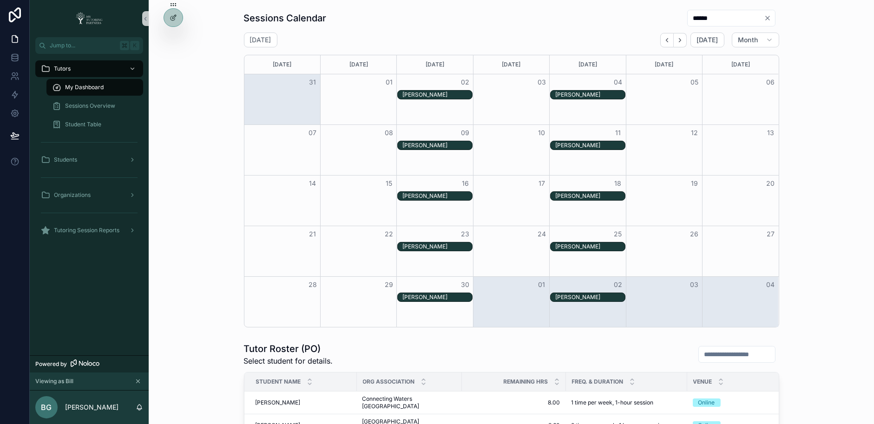
scroll to position [140, 0]
click at [668, 41] on icon "Back" at bounding box center [667, 41] width 2 height 4
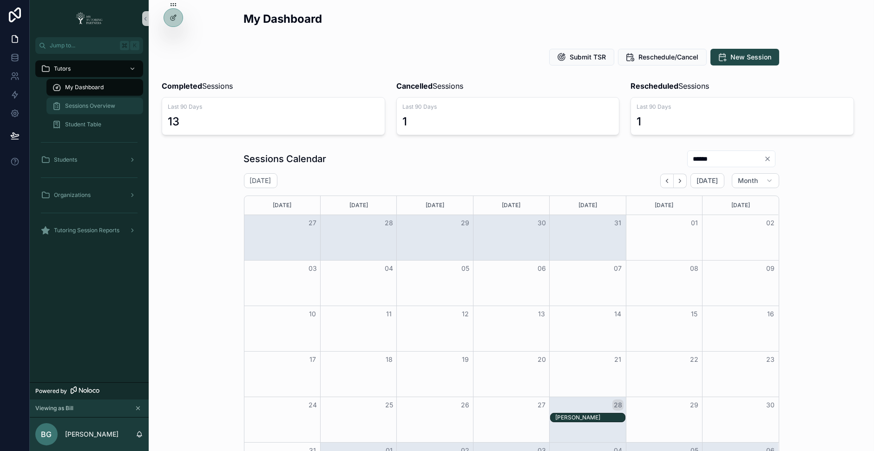
click at [119, 109] on div "Sessions Overview" at bounding box center [95, 106] width 86 height 15
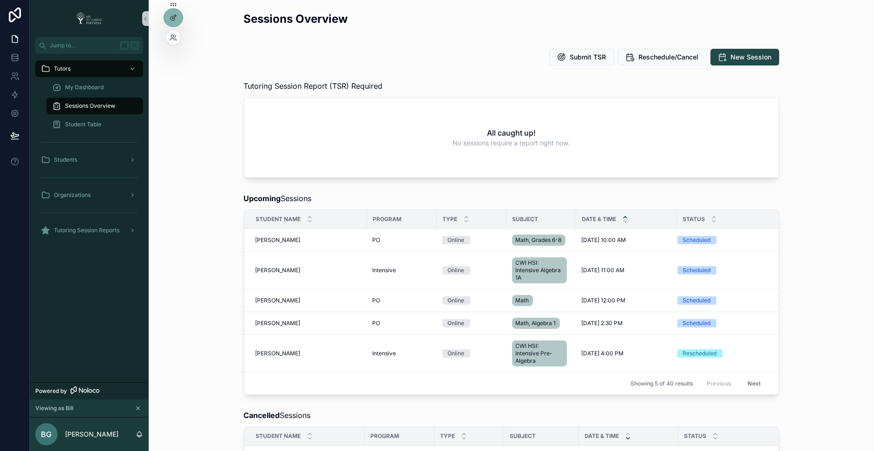
click at [172, 33] on div at bounding box center [173, 37] width 15 height 15
click at [175, 38] on icon at bounding box center [173, 37] width 7 height 7
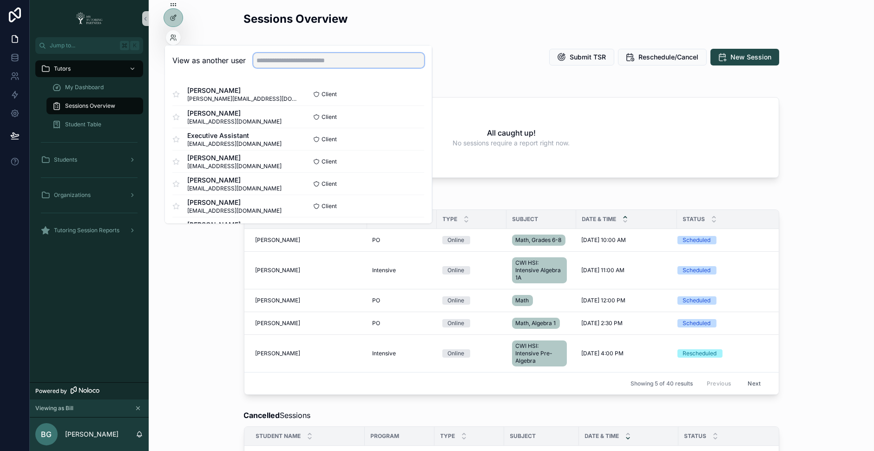
click at [265, 58] on input "text" at bounding box center [338, 60] width 171 height 15
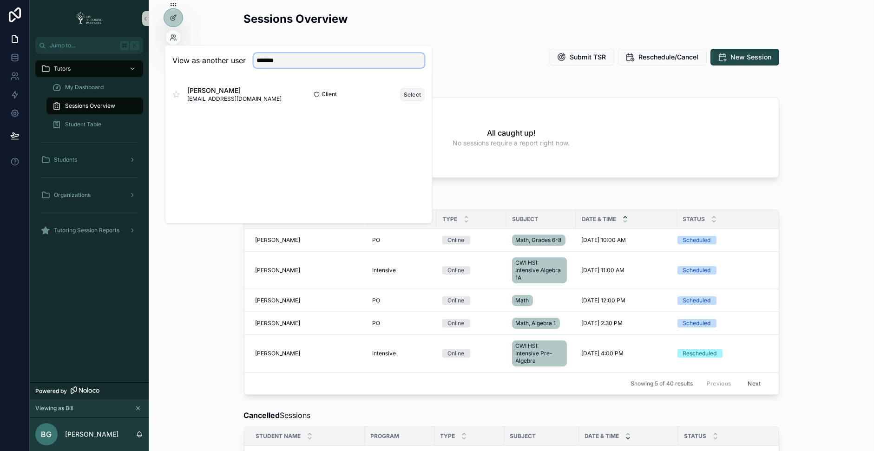
type input "*******"
click at [410, 89] on button "Select" at bounding box center [413, 94] width 24 height 13
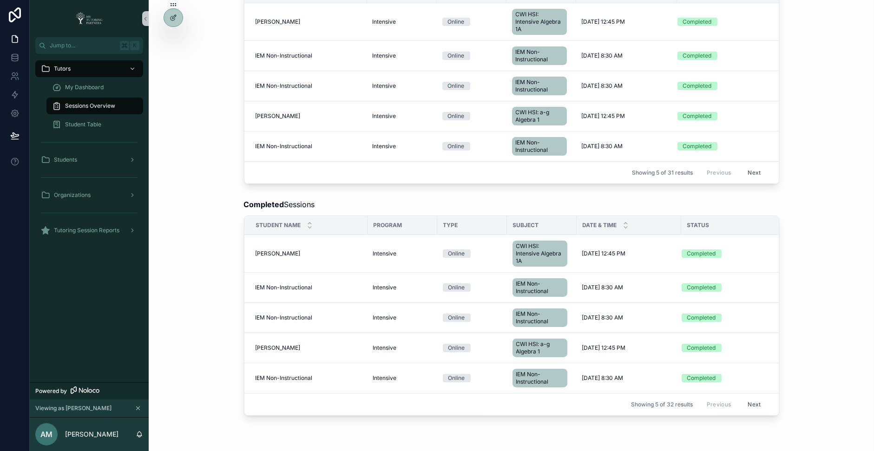
scroll to position [567, 0]
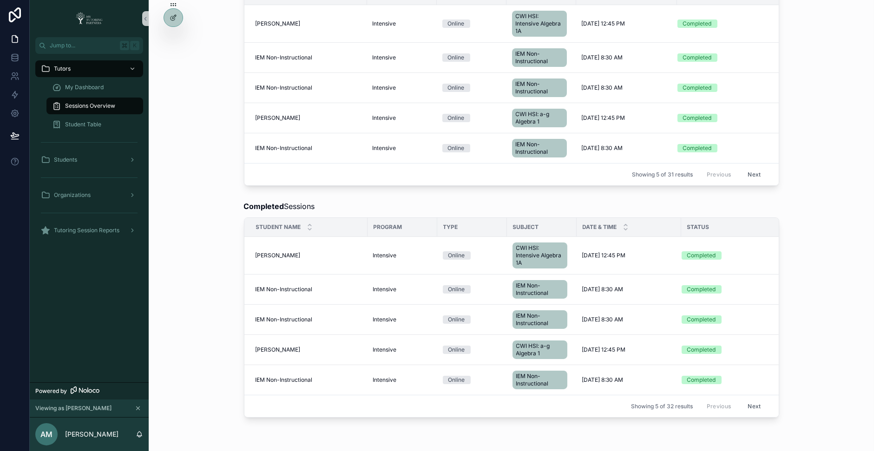
click at [762, 399] on button "Next" at bounding box center [754, 406] width 26 height 14
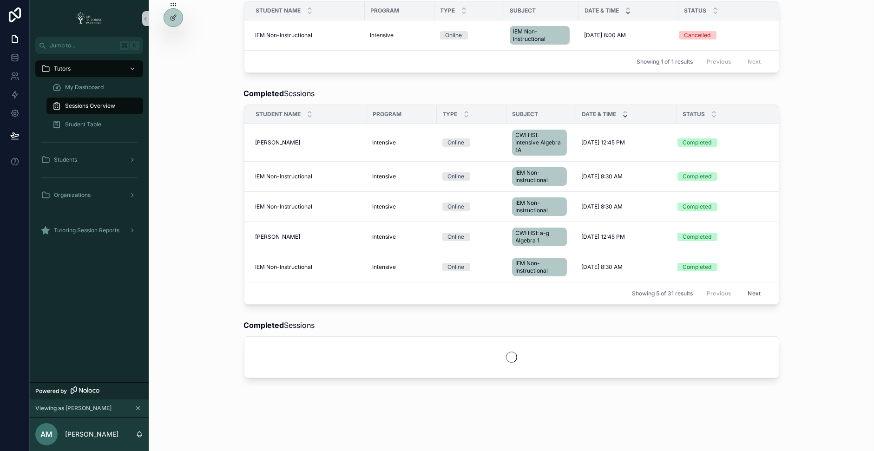
click at [762, 396] on div "Sessions Overview Submit TSR Reschedule/Cancel New Session Tutoring Session Rep…" at bounding box center [512, 80] width 726 height 724
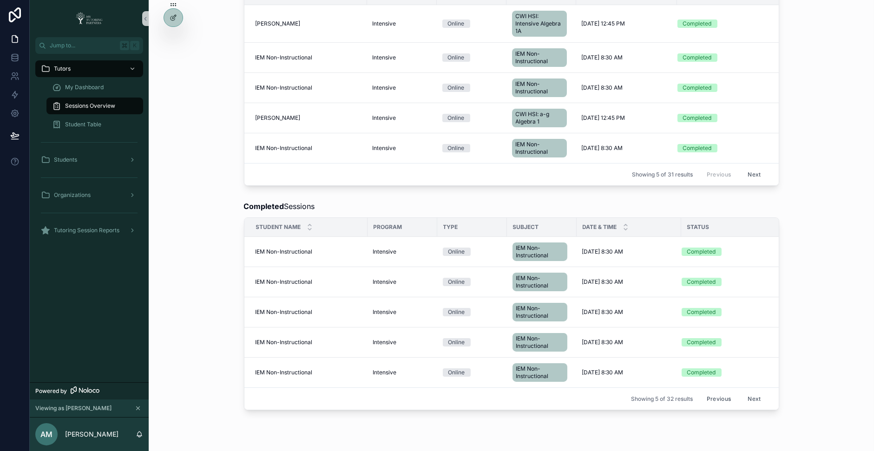
click at [754, 392] on button "Next" at bounding box center [754, 399] width 26 height 14
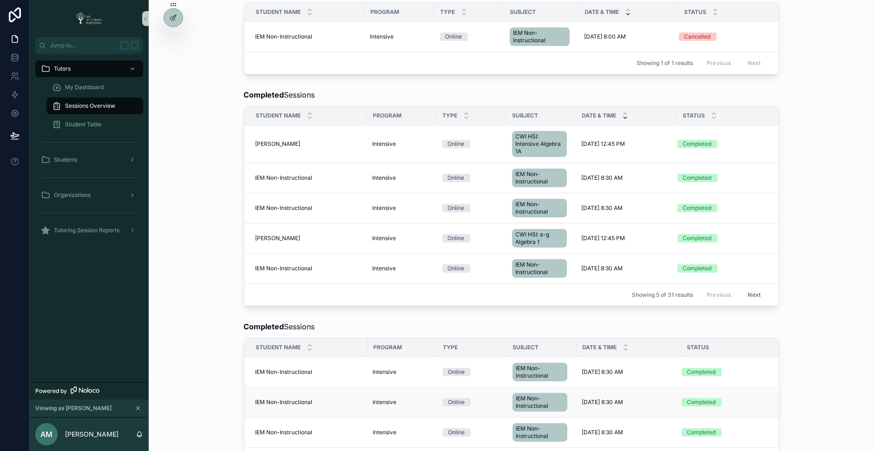
scroll to position [567, 0]
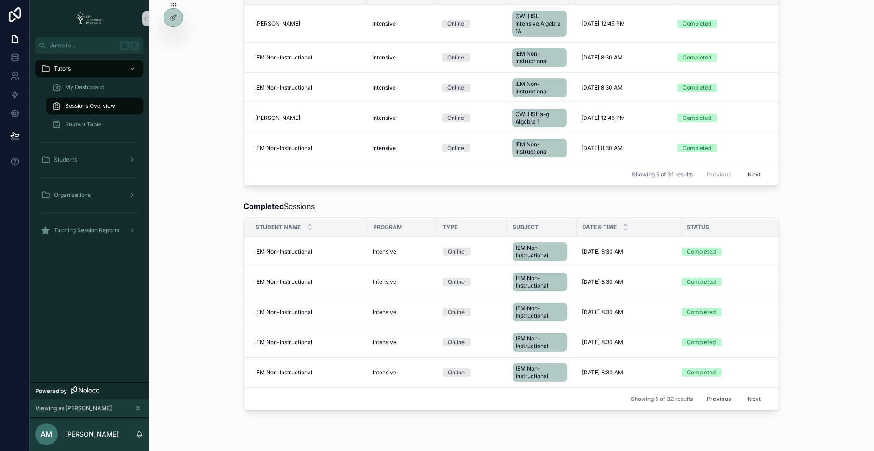
click at [749, 392] on button "Next" at bounding box center [754, 399] width 26 height 14
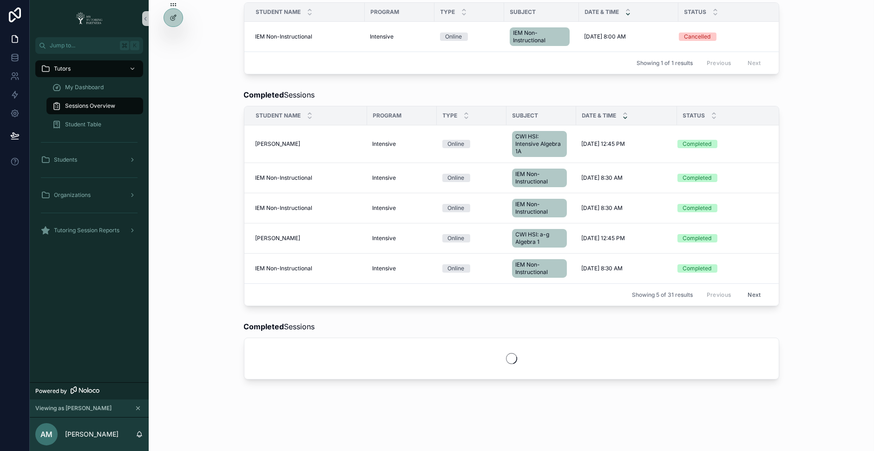
scroll to position [567, 0]
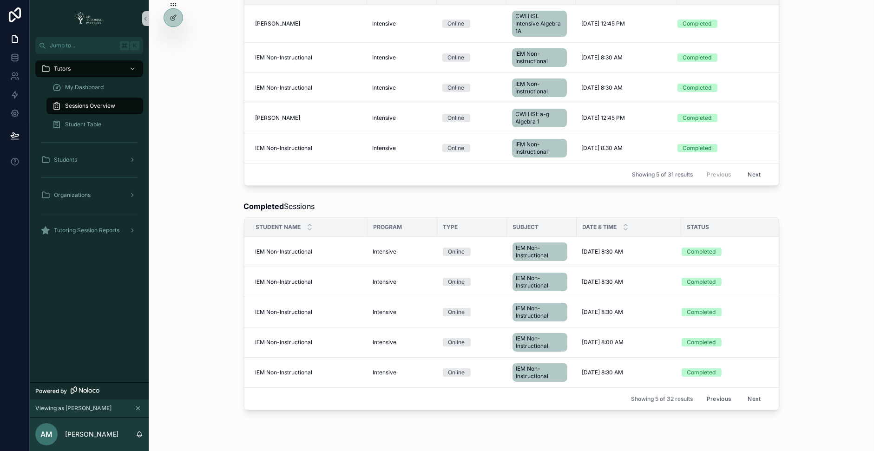
click at [754, 392] on button "Next" at bounding box center [754, 399] width 26 height 14
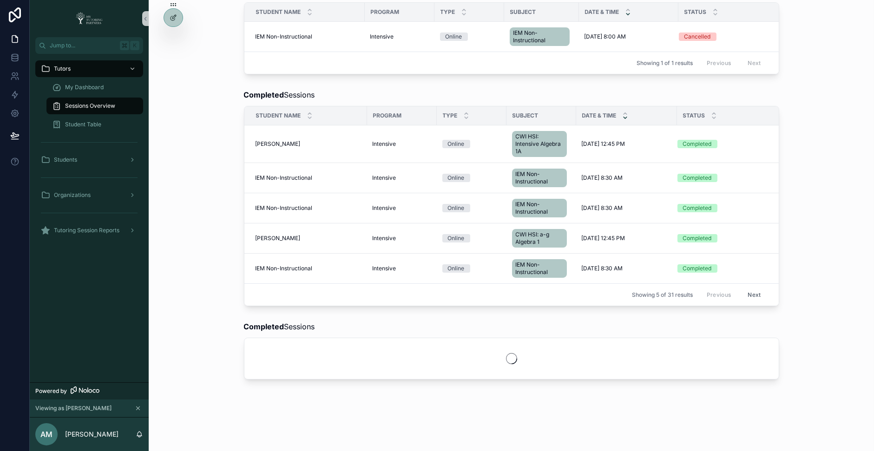
scroll to position [567, 0]
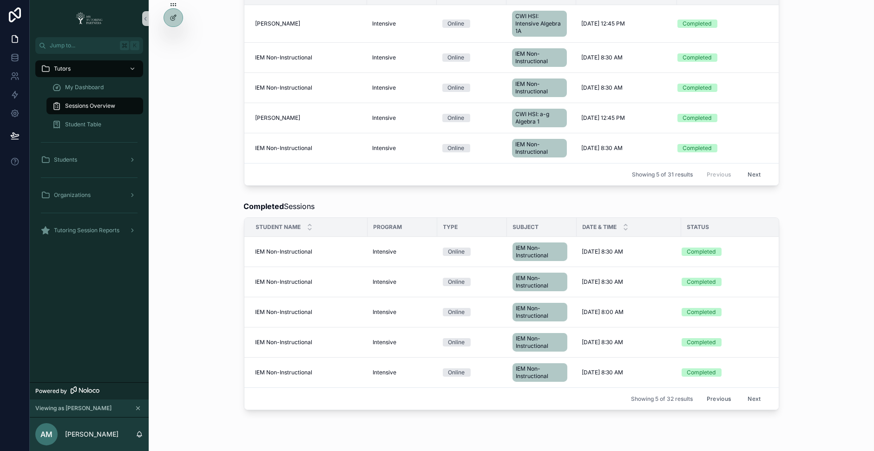
click at [753, 392] on button "Next" at bounding box center [754, 399] width 26 height 14
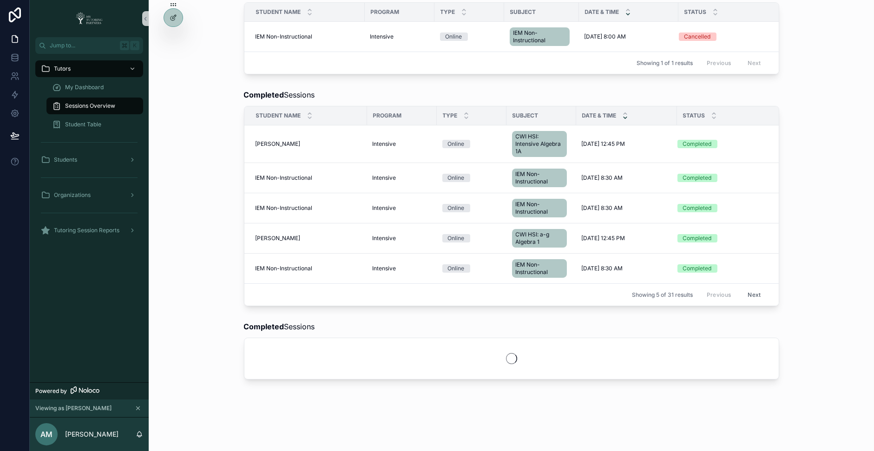
scroll to position [567, 0]
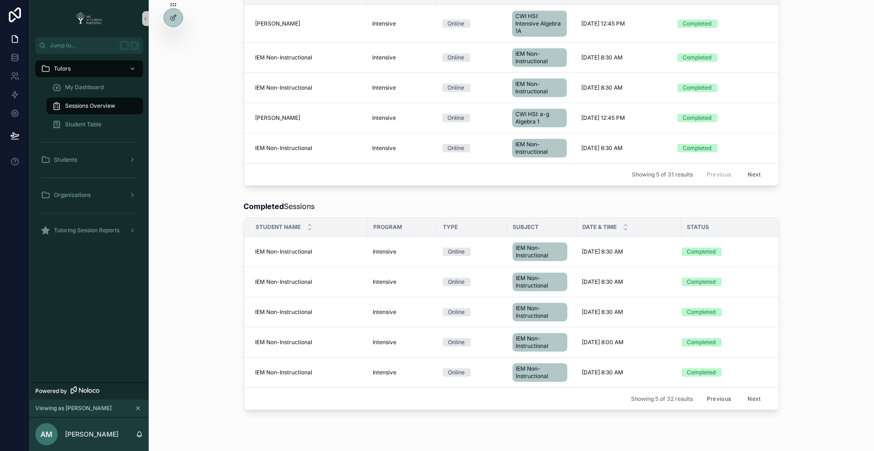
click at [753, 392] on button "Next" at bounding box center [754, 399] width 26 height 14
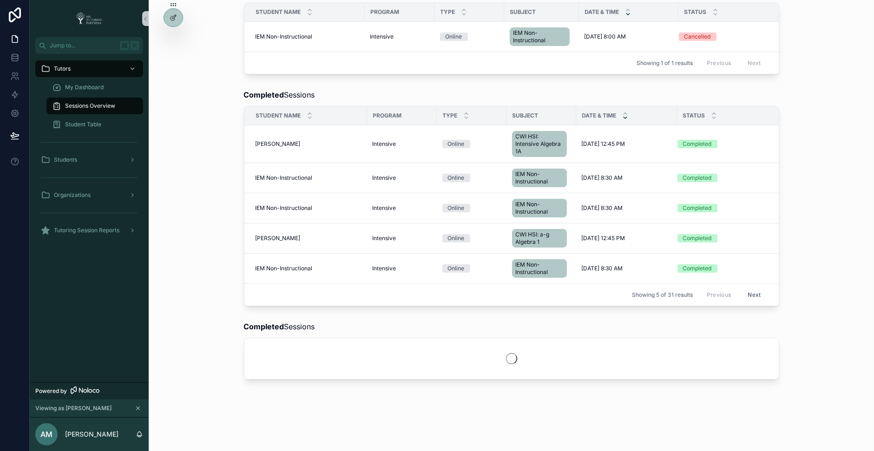
scroll to position [506, 0]
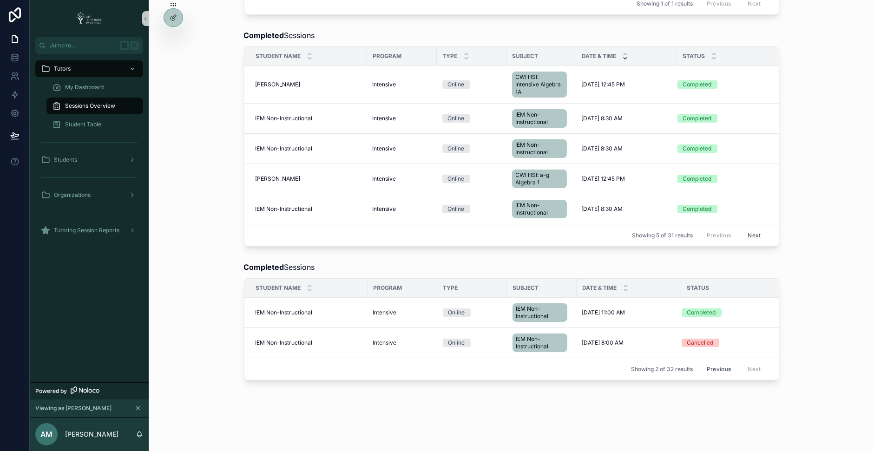
click at [755, 228] on button "Next" at bounding box center [754, 235] width 26 height 14
